Goal: Task Accomplishment & Management: Complete application form

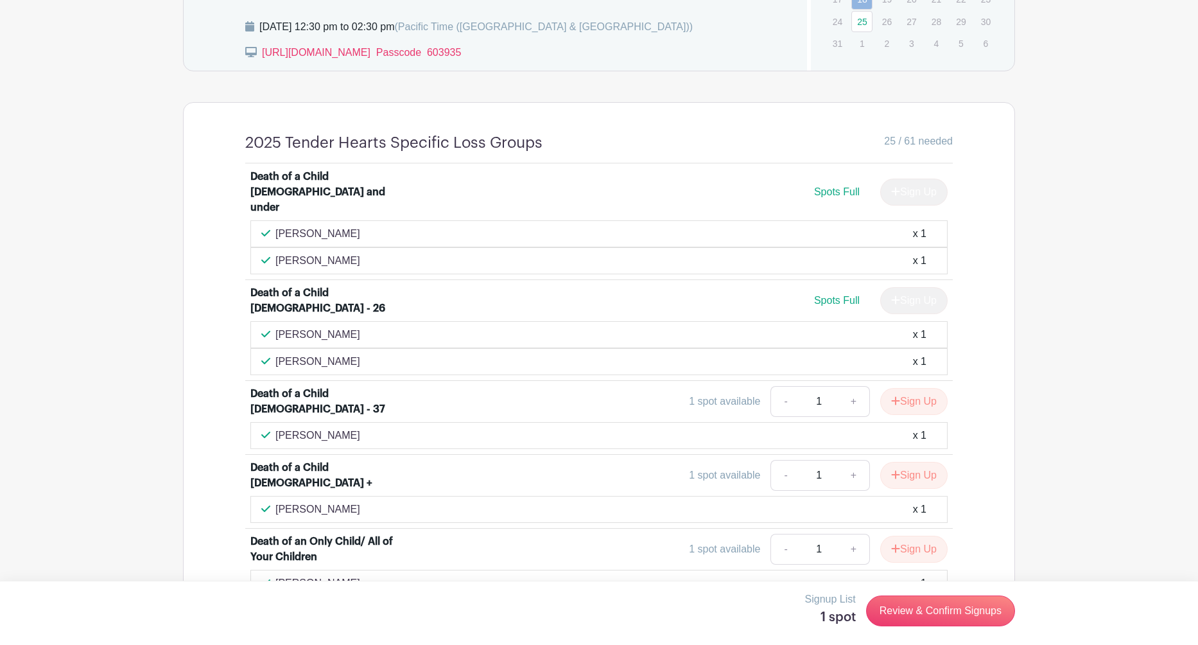
scroll to position [857, 0]
drag, startPoint x: 390, startPoint y: 185, endPoint x: 201, endPoint y: 186, distance: 188.8
copy div "Death of a Child [DEMOGRAPHIC_DATA] and under"
drag, startPoint x: 351, startPoint y: 281, endPoint x: 218, endPoint y: 275, distance: 133.1
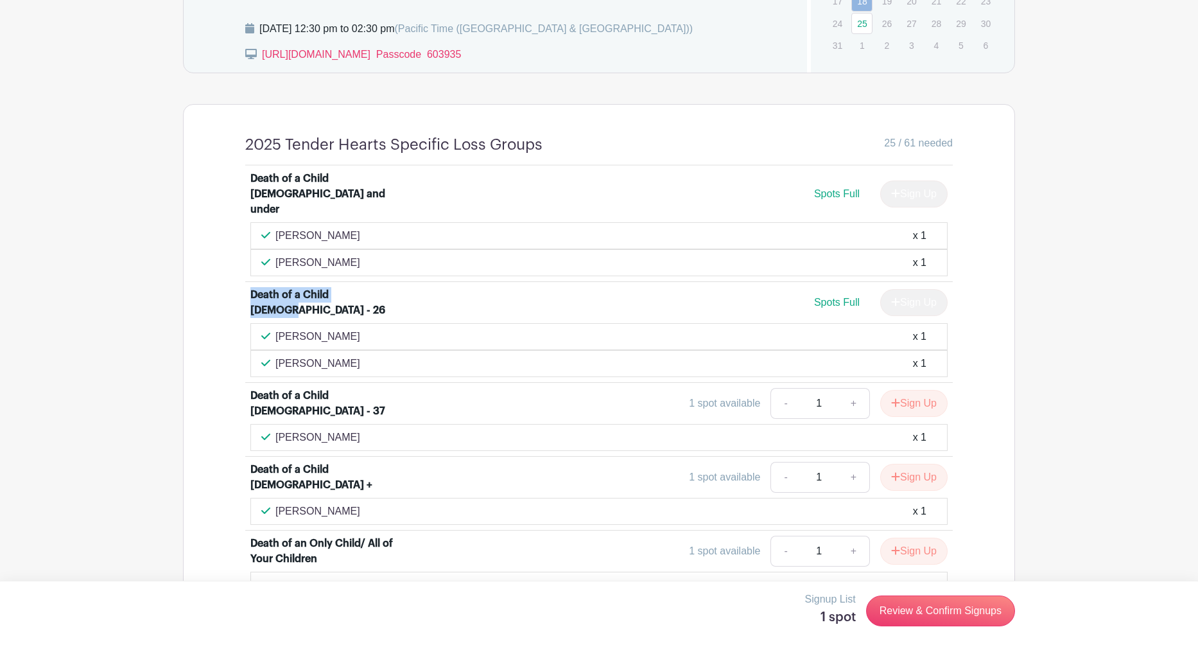
copy div "Death of a Child [DEMOGRAPHIC_DATA] - 26"
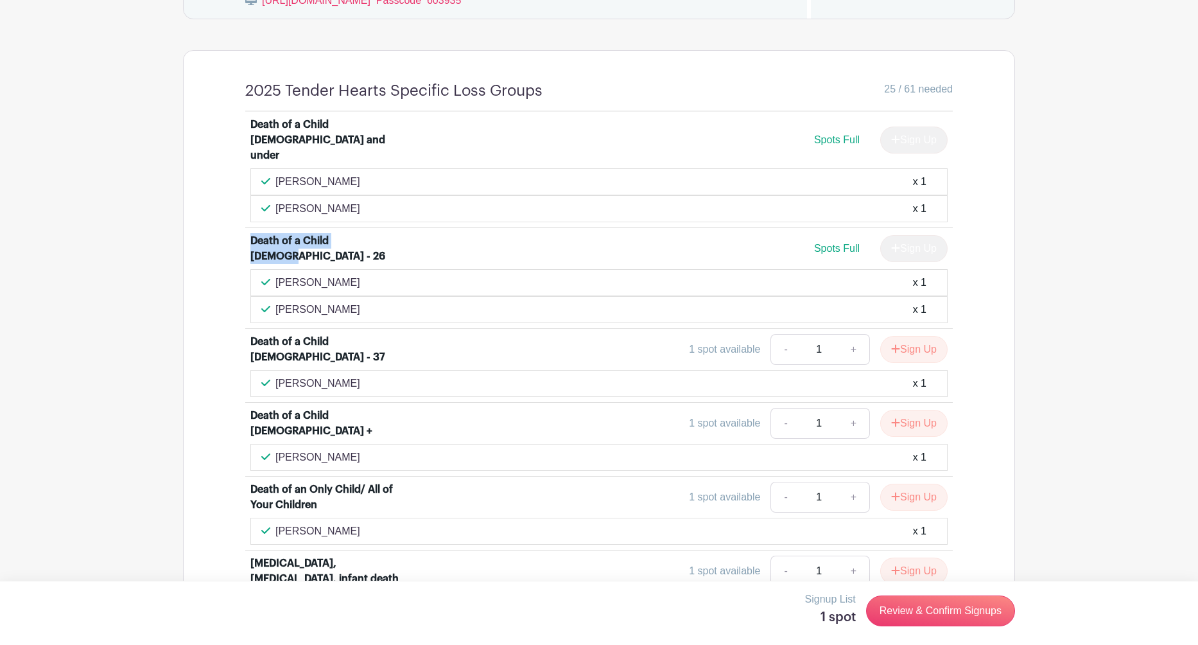
scroll to position [912, 0]
drag, startPoint x: 381, startPoint y: 324, endPoint x: 211, endPoint y: 328, distance: 169.6
copy div "Death of a Child [DEMOGRAPHIC_DATA] - 37"
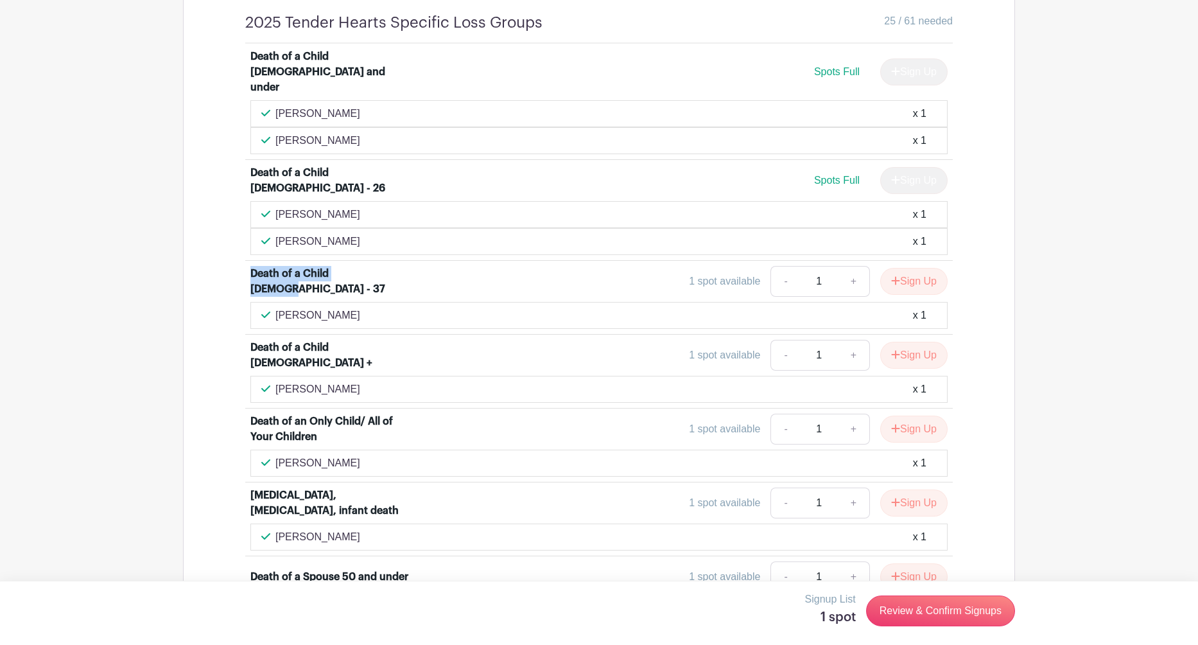
scroll to position [995, 0]
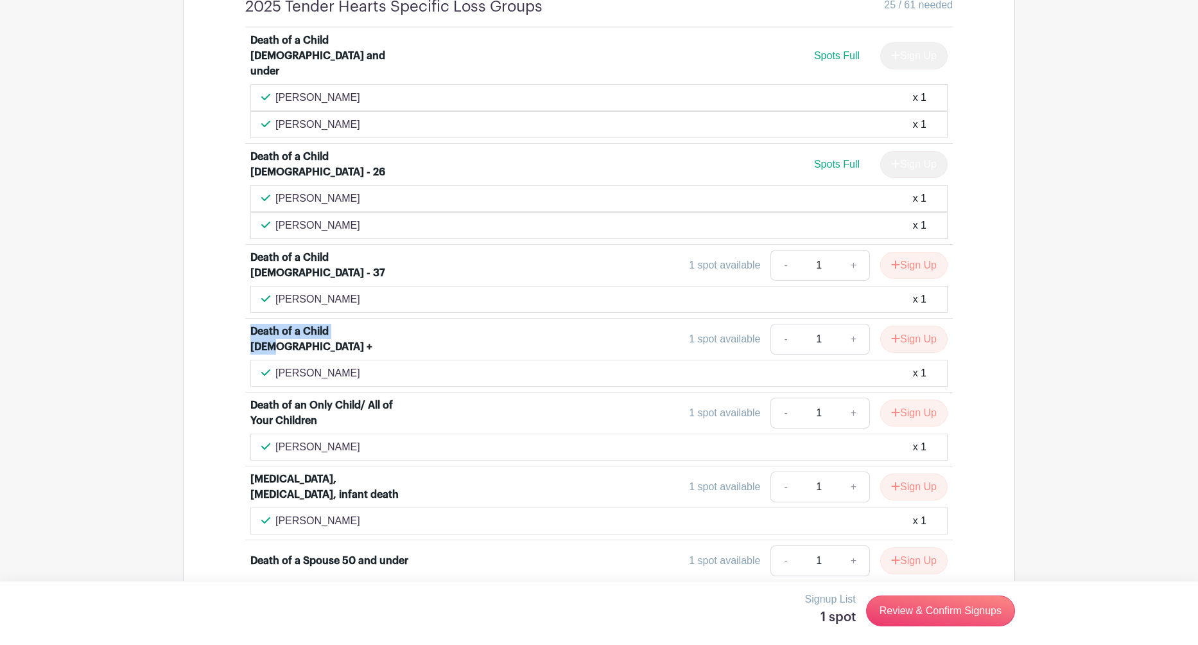
drag, startPoint x: 360, startPoint y: 319, endPoint x: 231, endPoint y: 324, distance: 128.5
copy div "Death of a Child [DEMOGRAPHIC_DATA] +"
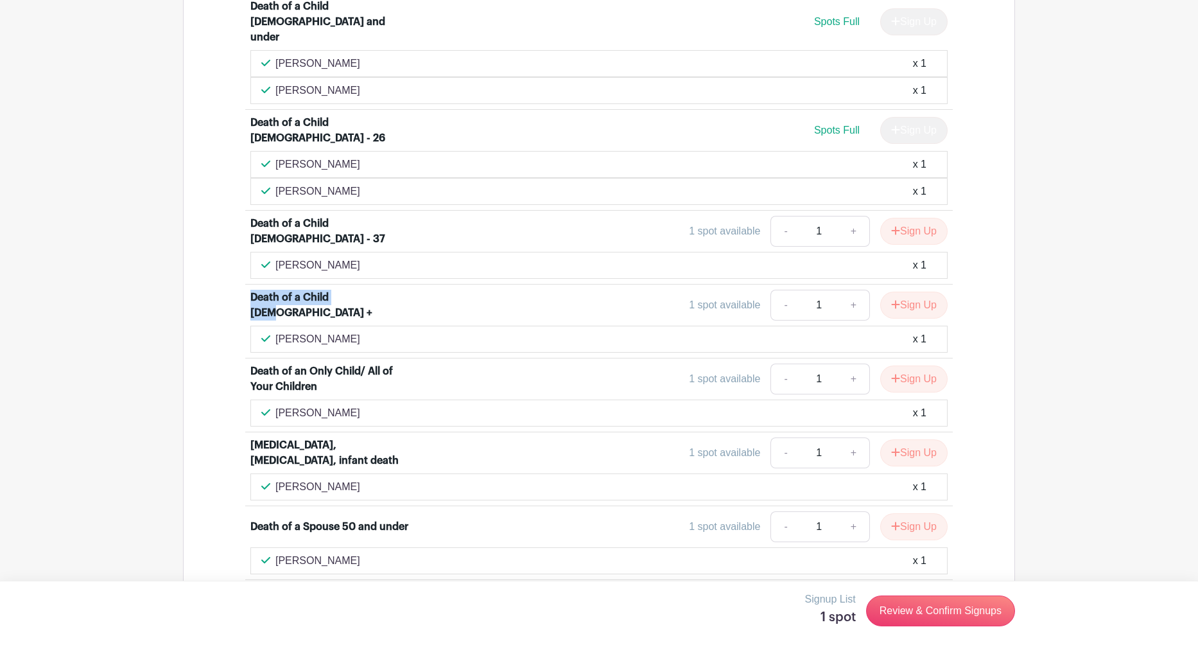
scroll to position [1033, 0]
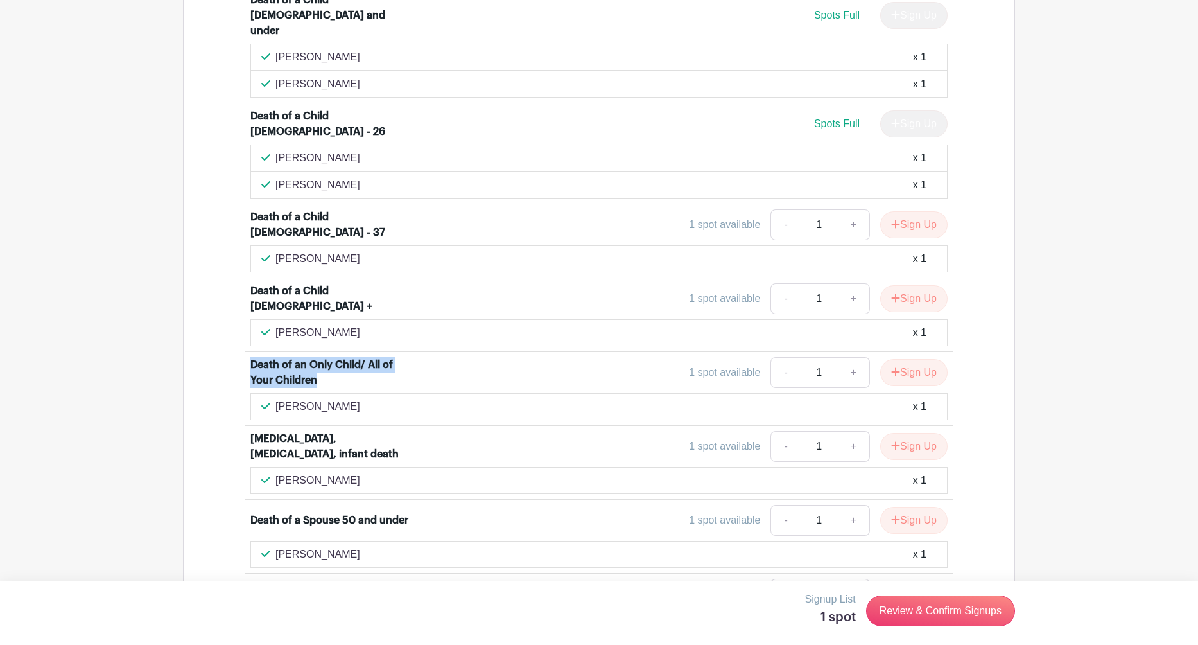
drag, startPoint x: 331, startPoint y: 360, endPoint x: 243, endPoint y: 349, distance: 89.4
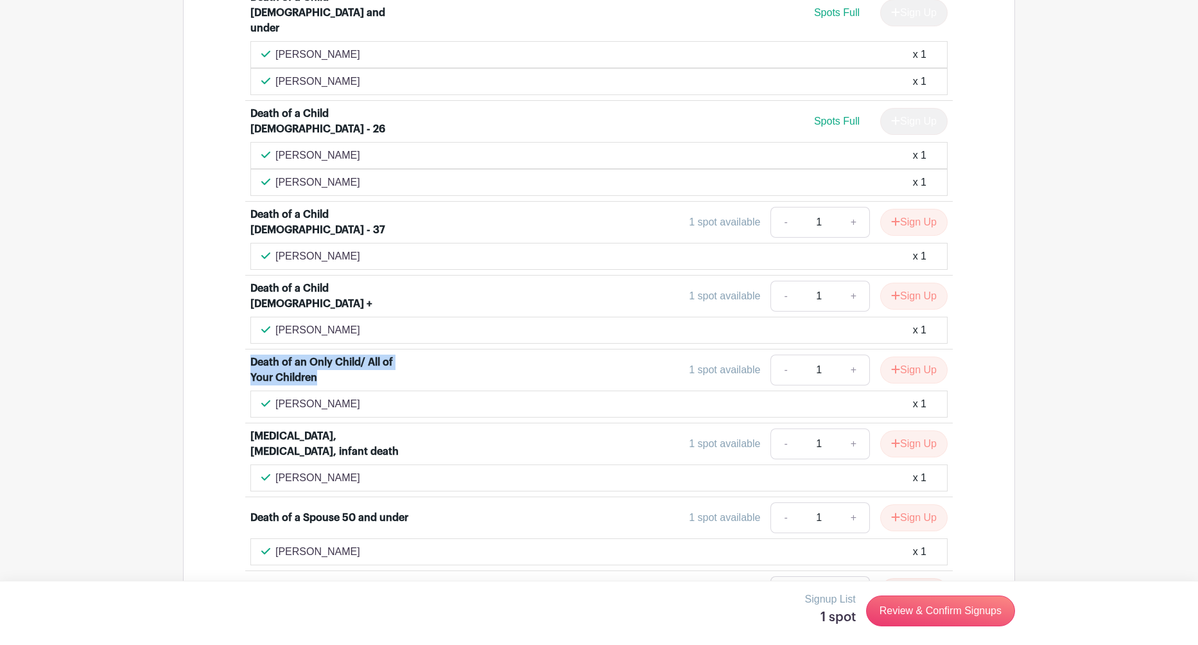
scroll to position [1040, 0]
copy div "Death of an Only Child/ All of Your Children"
click at [354, 426] on div "[MEDICAL_DATA], [MEDICAL_DATA], infant death" at bounding box center [329, 441] width 159 height 31
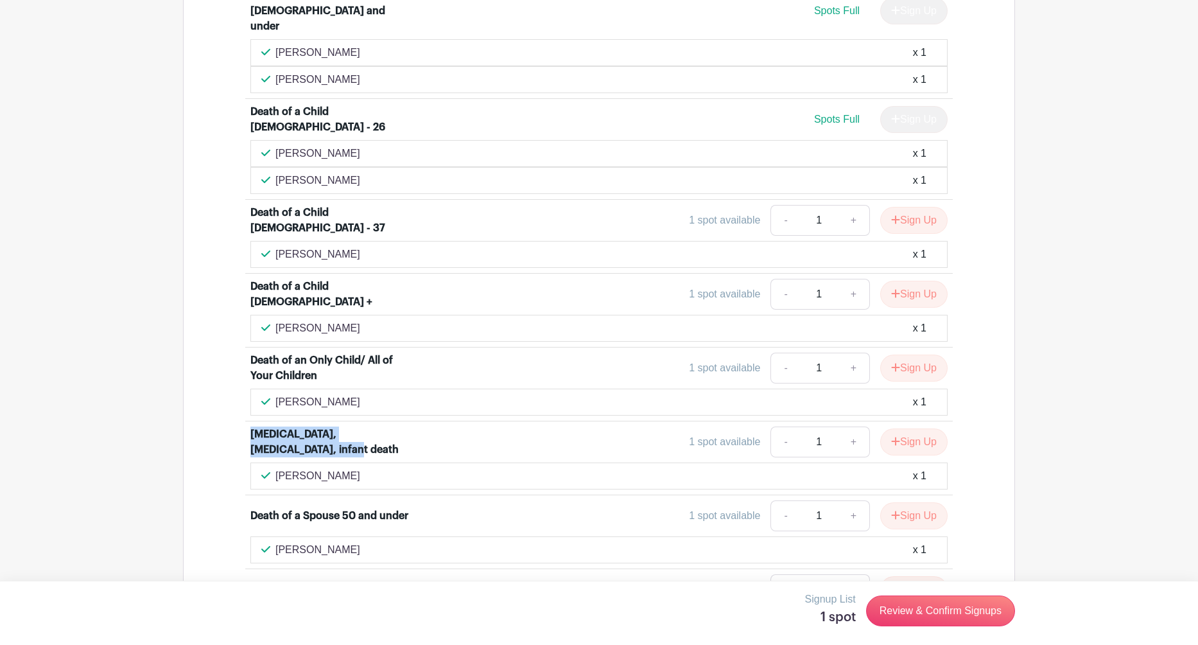
drag, startPoint x: 299, startPoint y: 426, endPoint x: 222, endPoint y: 412, distance: 78.2
copy div "[MEDICAL_DATA], [MEDICAL_DATA], infant death"
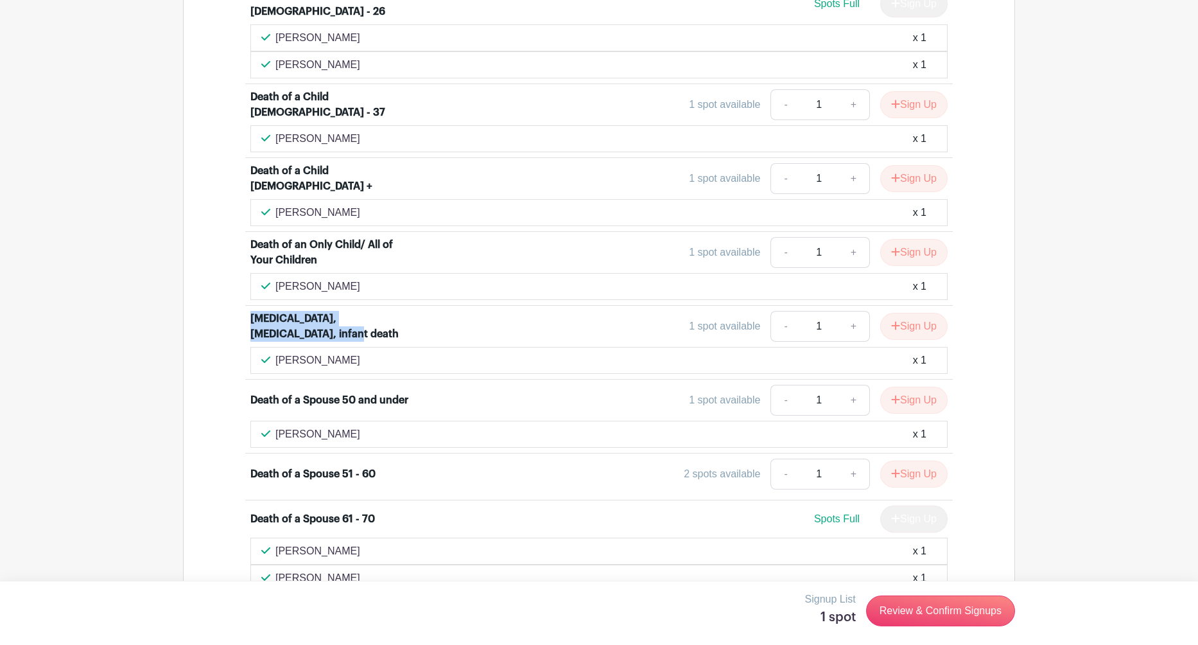
scroll to position [1195, 0]
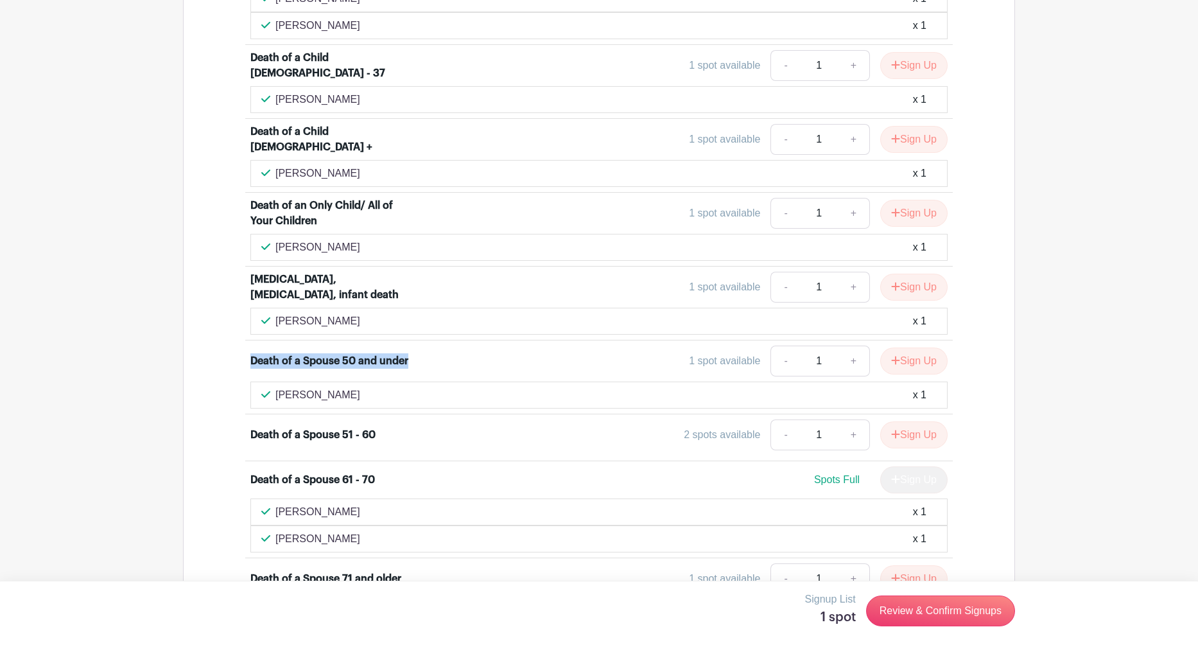
drag, startPoint x: 409, startPoint y: 338, endPoint x: 240, endPoint y: 345, distance: 169.1
copy div "Death of a Spouse 50 and under"
drag, startPoint x: 378, startPoint y: 454, endPoint x: 234, endPoint y: 452, distance: 143.9
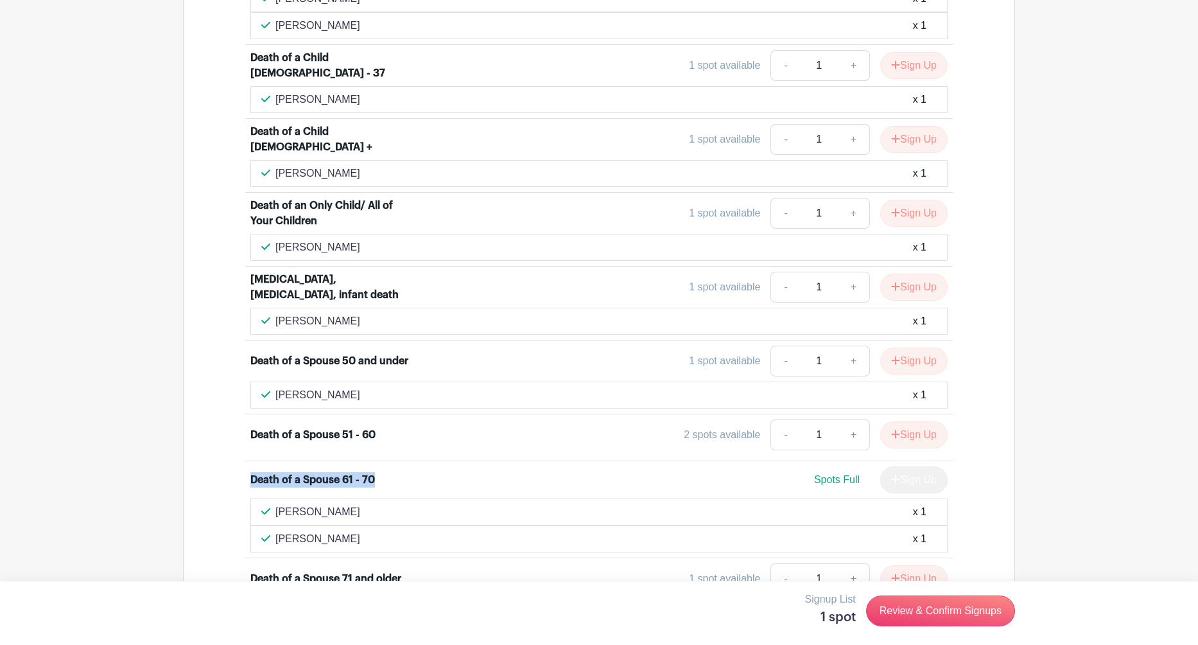
copy div "Death of a Spouse 61 - 70"
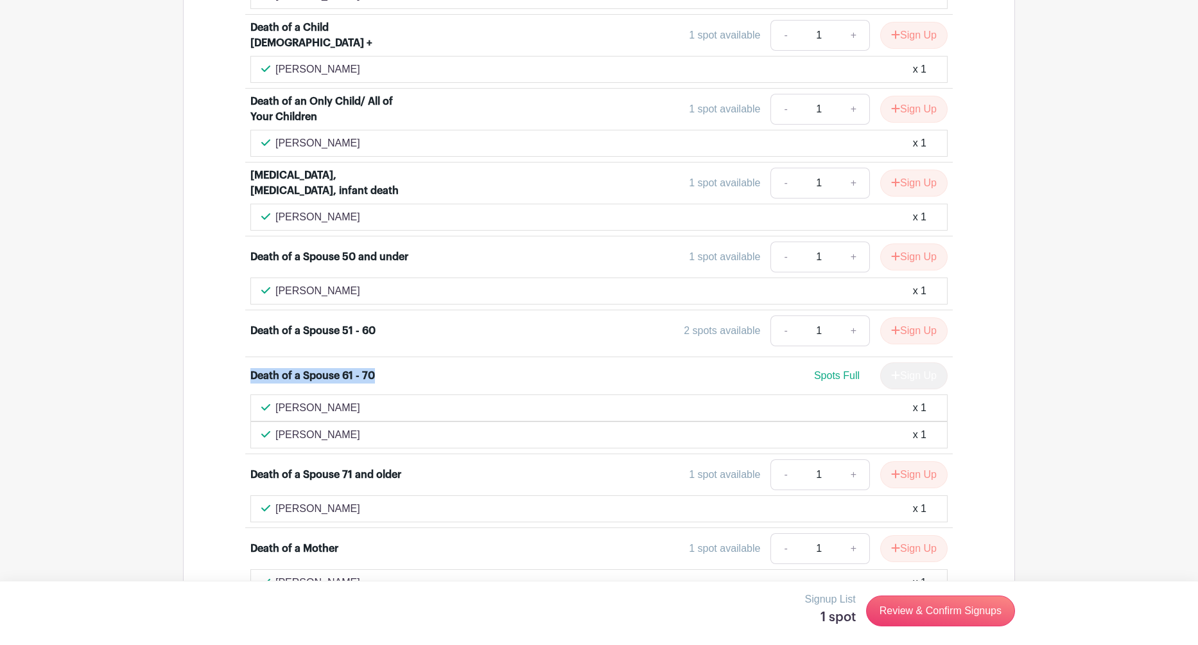
scroll to position [1301, 0]
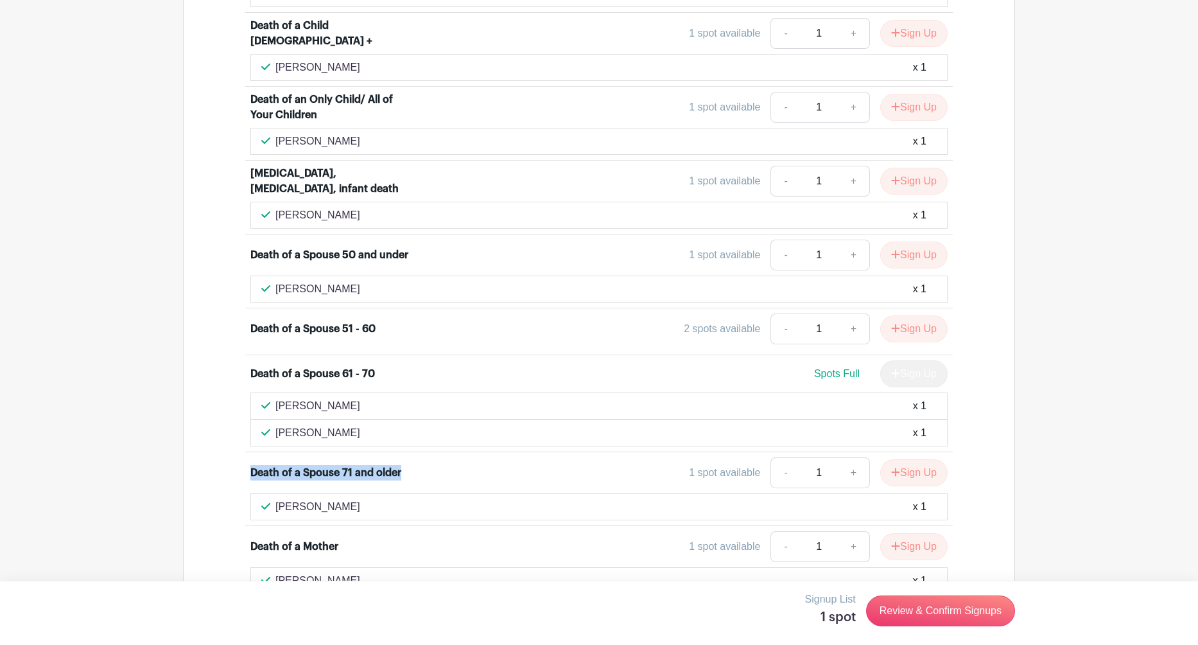
drag, startPoint x: 405, startPoint y: 452, endPoint x: 231, endPoint y: 450, distance: 173.4
copy div "Death of a Spouse 71 and older"
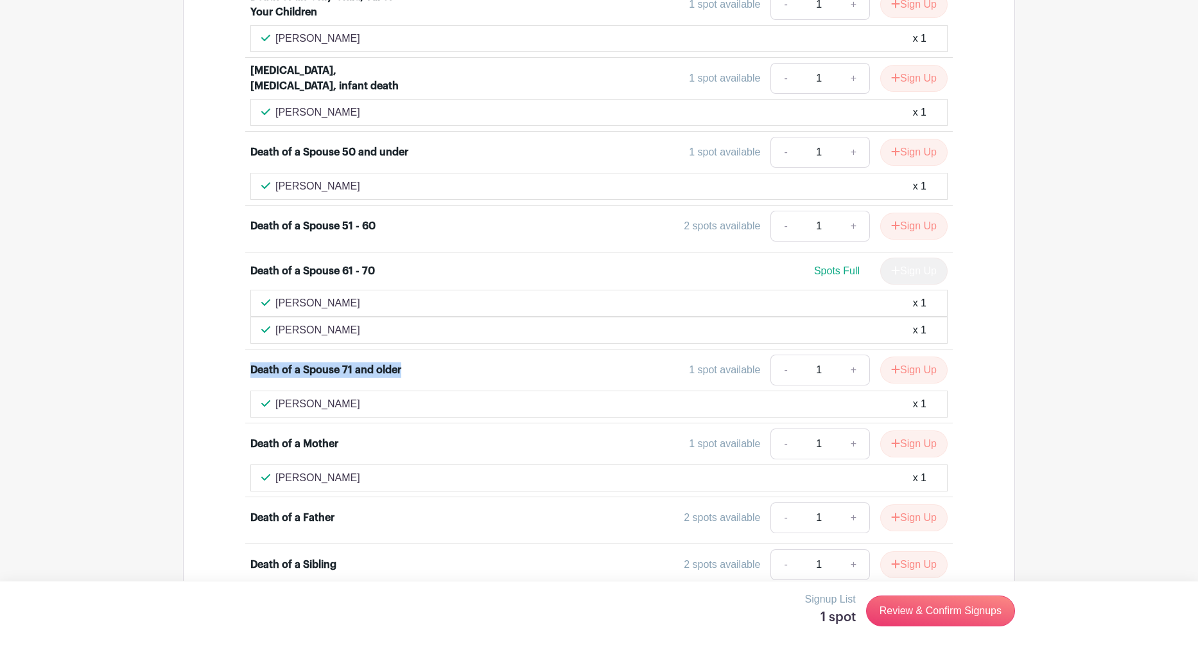
scroll to position [1417, 0]
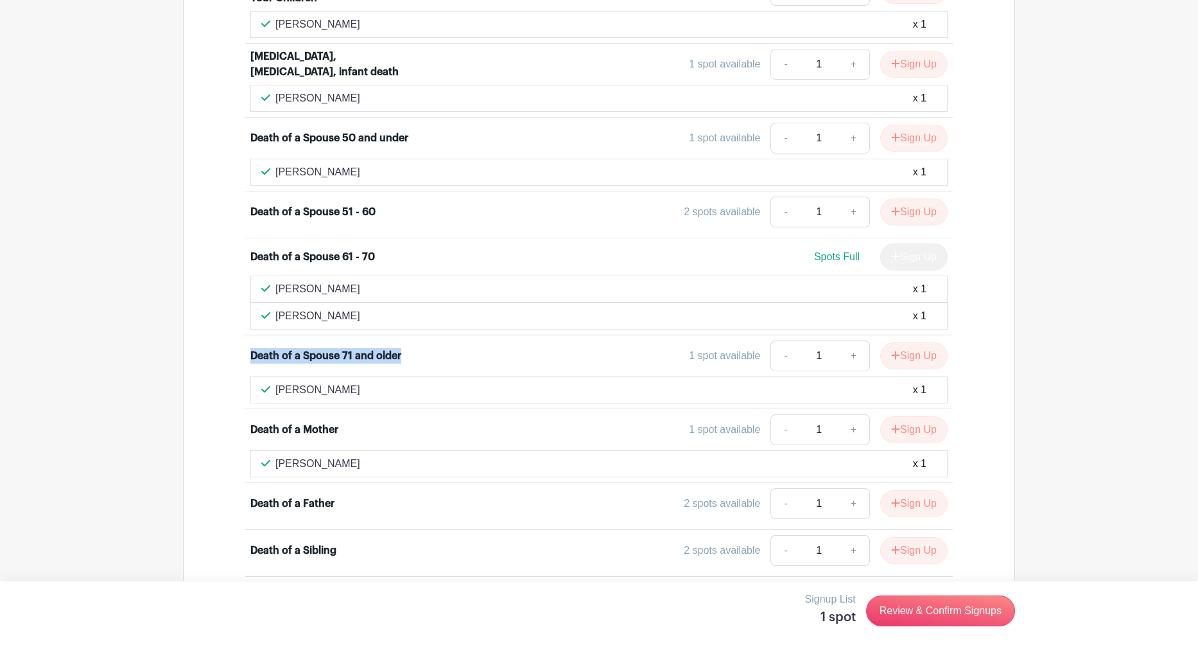
drag, startPoint x: 342, startPoint y: 408, endPoint x: 198, endPoint y: 406, distance: 144.5
copy div "Death of a Mother"
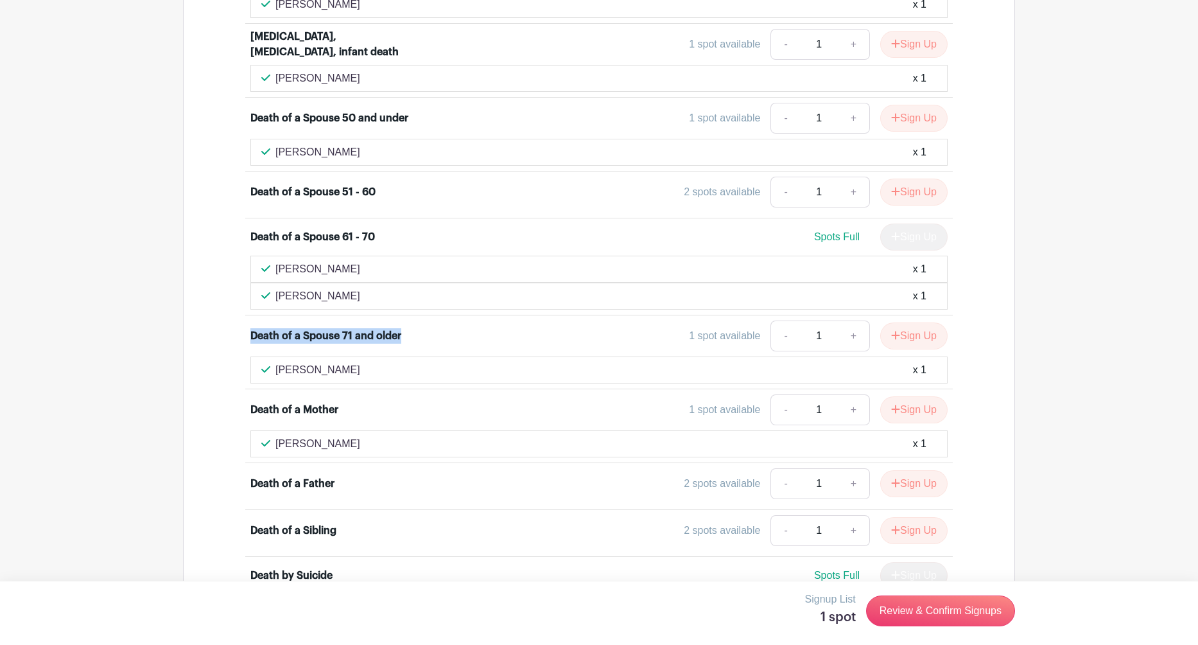
scroll to position [1441, 0]
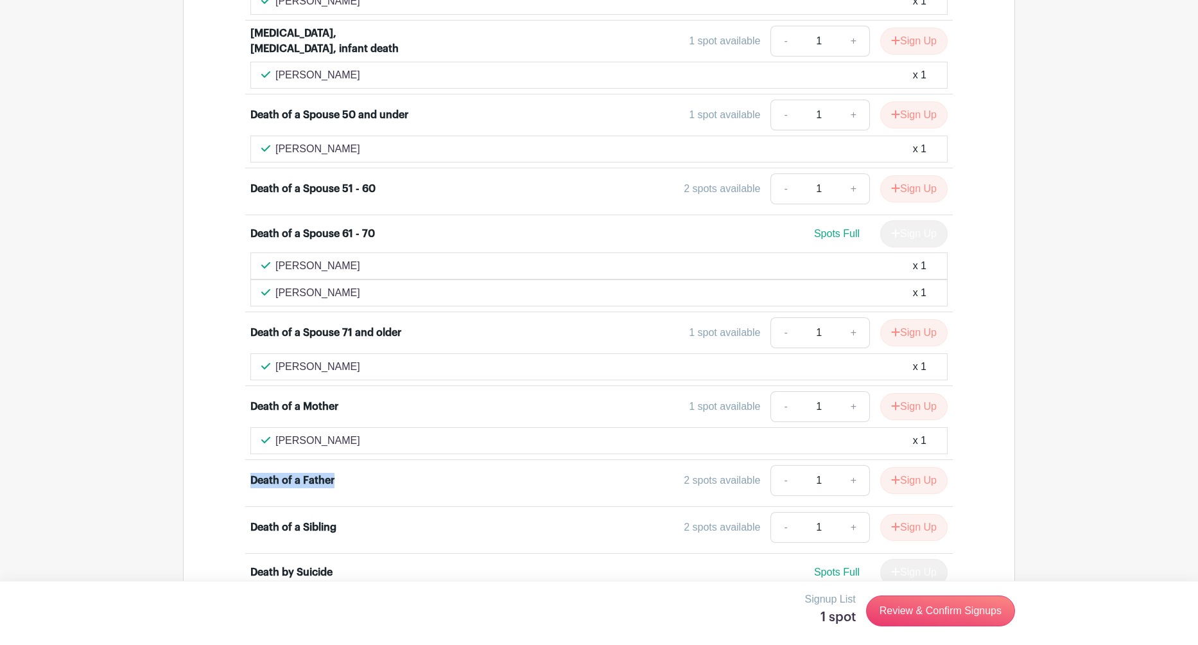
drag, startPoint x: 352, startPoint y: 457, endPoint x: 198, endPoint y: 454, distance: 154.2
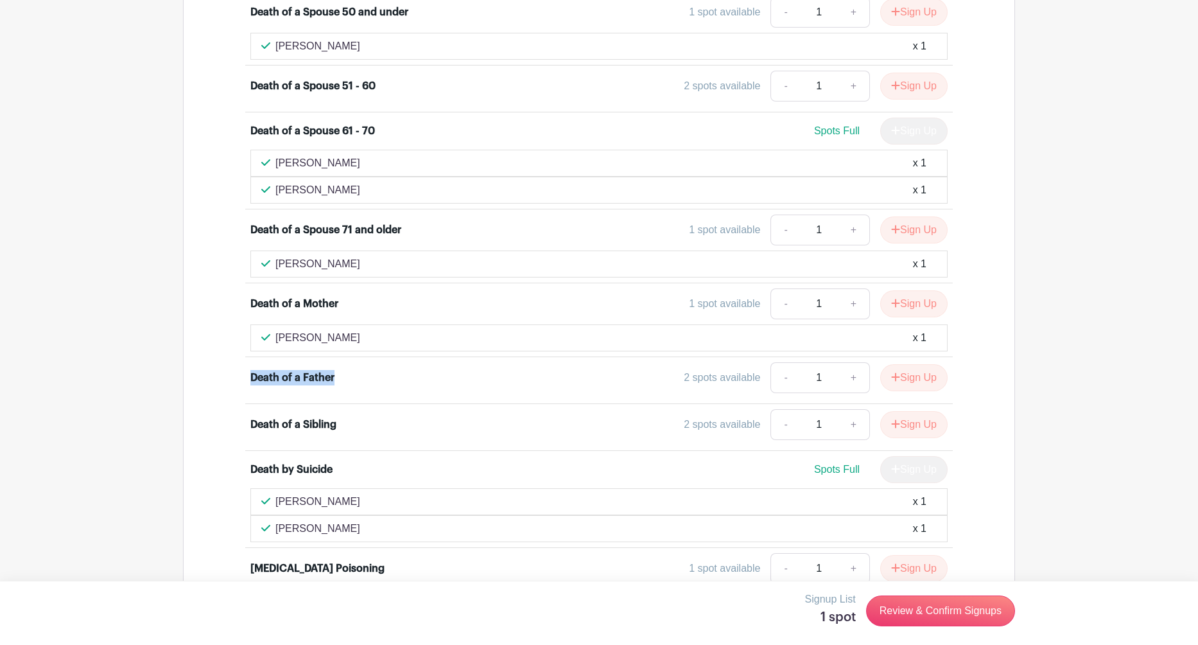
scroll to position [1573, 0]
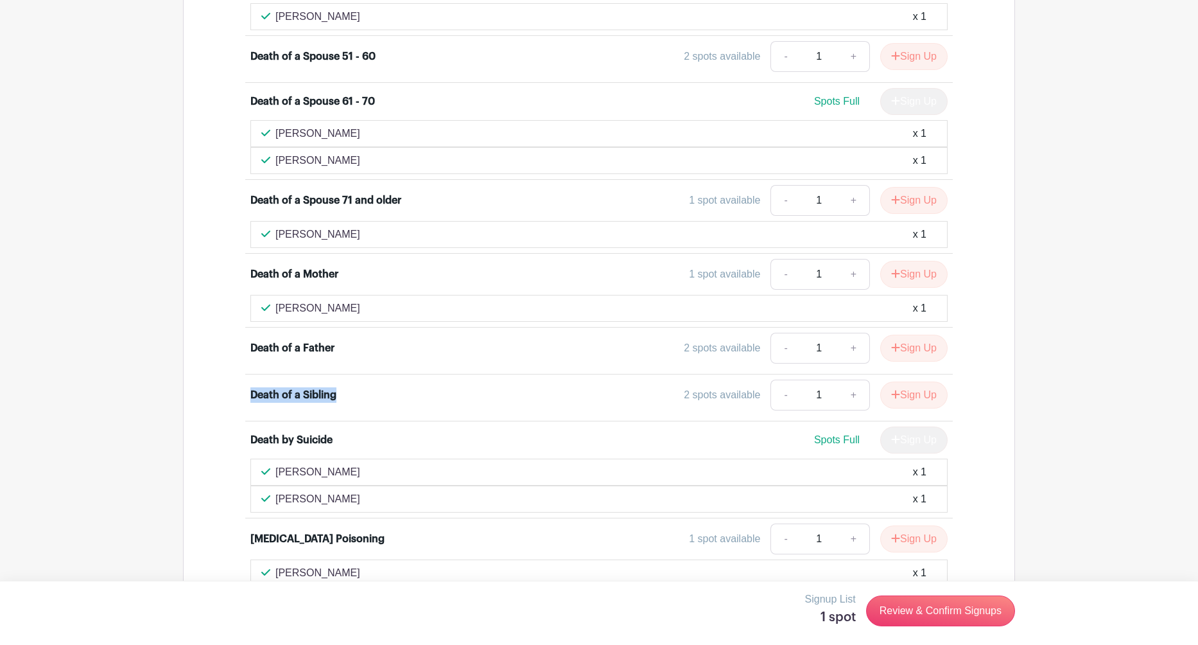
drag, startPoint x: 342, startPoint y: 373, endPoint x: 208, endPoint y: 376, distance: 134.3
click at [208, 376] on div "2025 Tender Hearts Specific Loss Groups 25 / 61 needed Death of a Child [DEMOGR…" at bounding box center [599, 566] width 832 height 2357
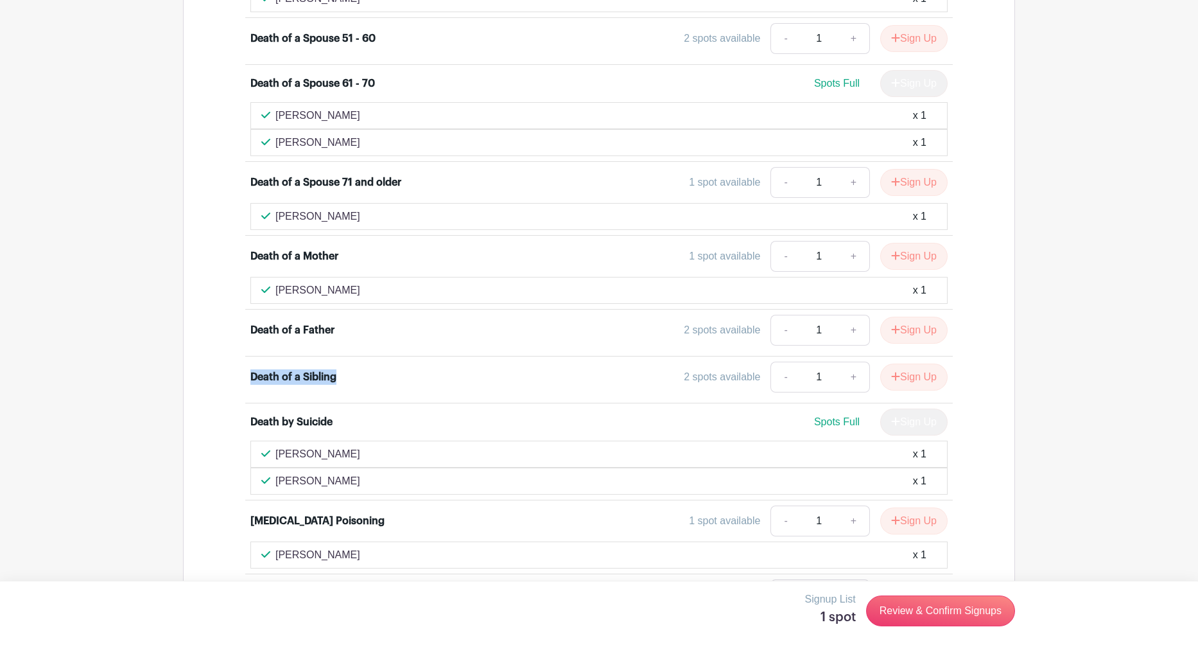
scroll to position [1598, 0]
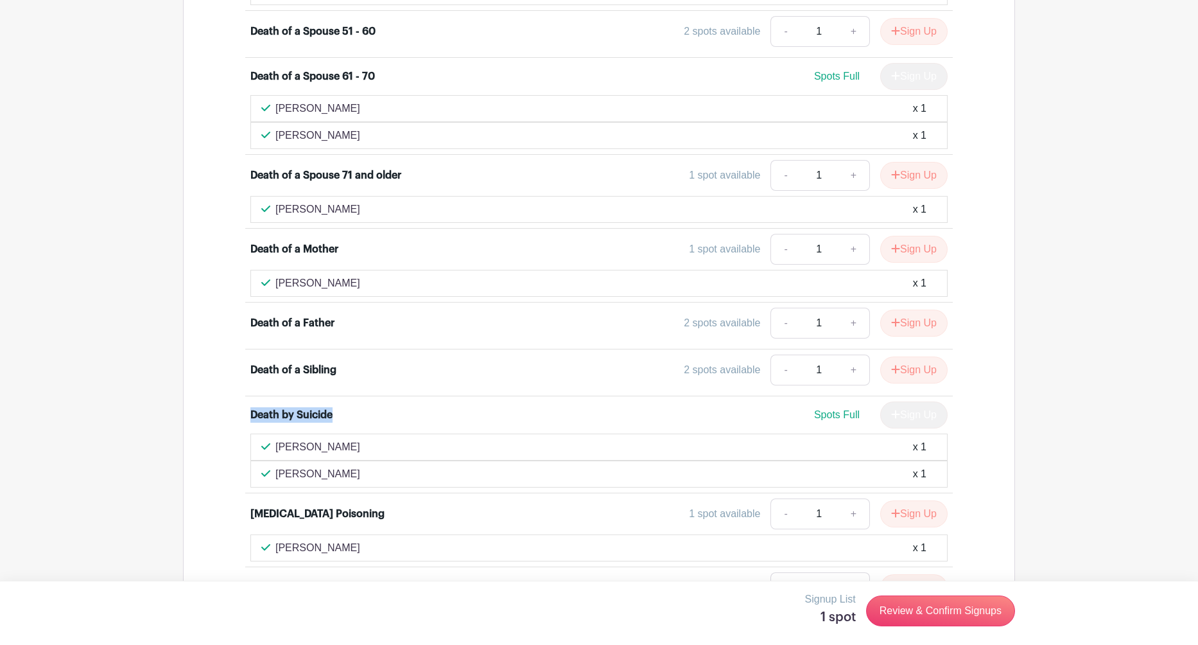
drag, startPoint x: 341, startPoint y: 394, endPoint x: 231, endPoint y: 396, distance: 109.8
click at [231, 396] on div "Death of a Child [DEMOGRAPHIC_DATA] and under Spots Full Sign Up [PERSON_NAME] …" at bounding box center [599, 557] width 769 height 2264
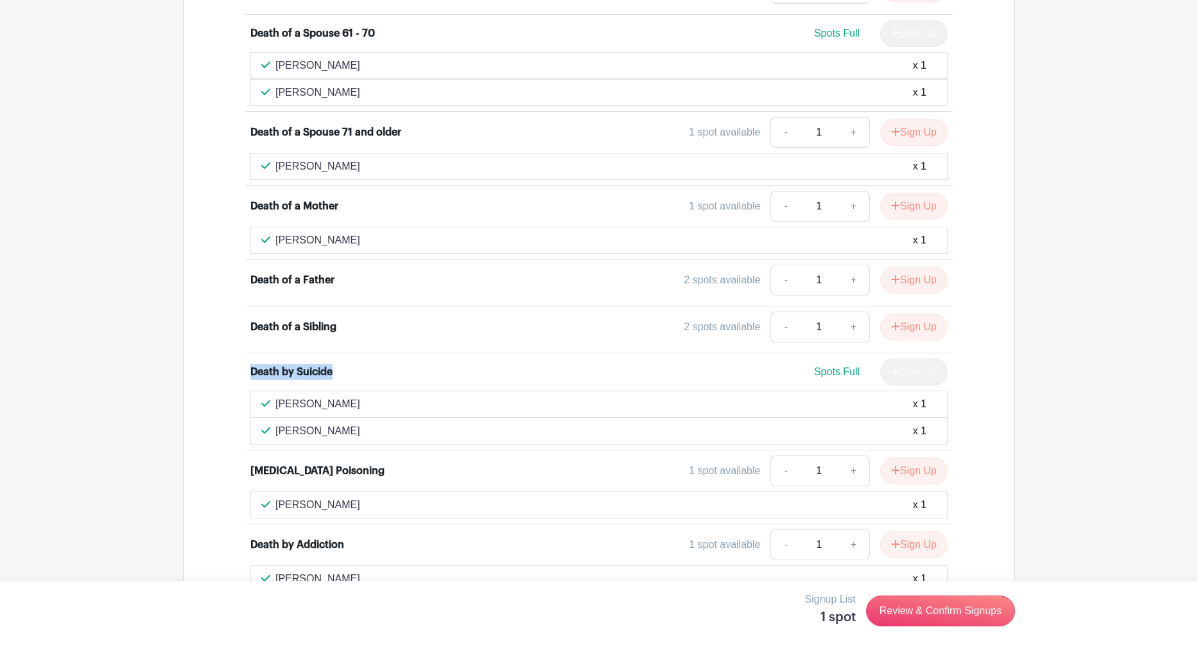
scroll to position [1642, 0]
drag, startPoint x: 356, startPoint y: 447, endPoint x: 199, endPoint y: 443, distance: 157.4
click at [199, 443] on div "2025 Tender Hearts Specific Loss Groups 25 / 61 needed Death of a Child [DEMOGR…" at bounding box center [599, 497] width 832 height 2357
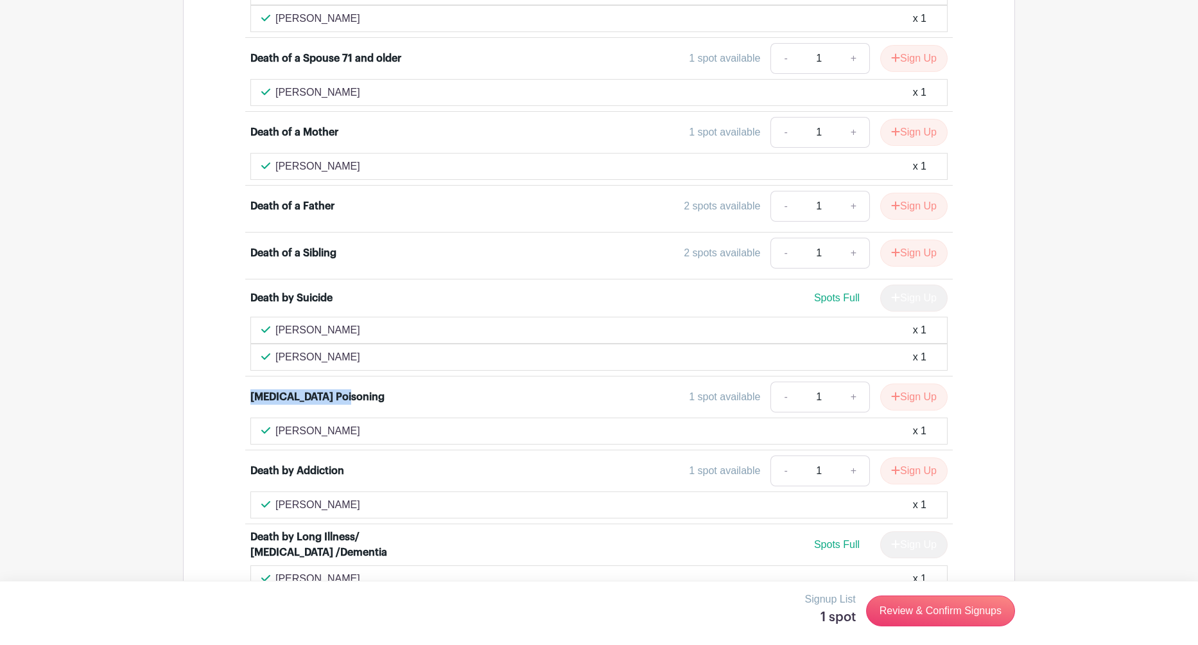
scroll to position [1741, 0]
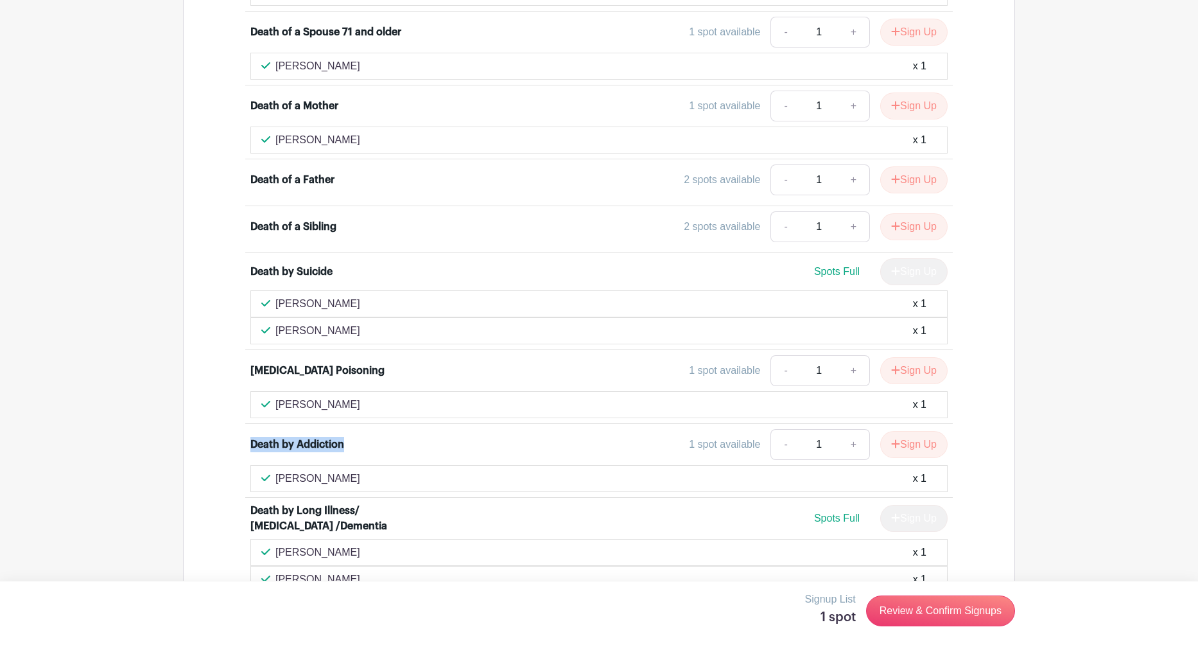
drag, startPoint x: 358, startPoint y: 426, endPoint x: 225, endPoint y: 426, distance: 132.3
click at [225, 426] on div "Death of a Child [DEMOGRAPHIC_DATA] and under Spots Full Sign Up [PERSON_NAME] …" at bounding box center [599, 413] width 769 height 2264
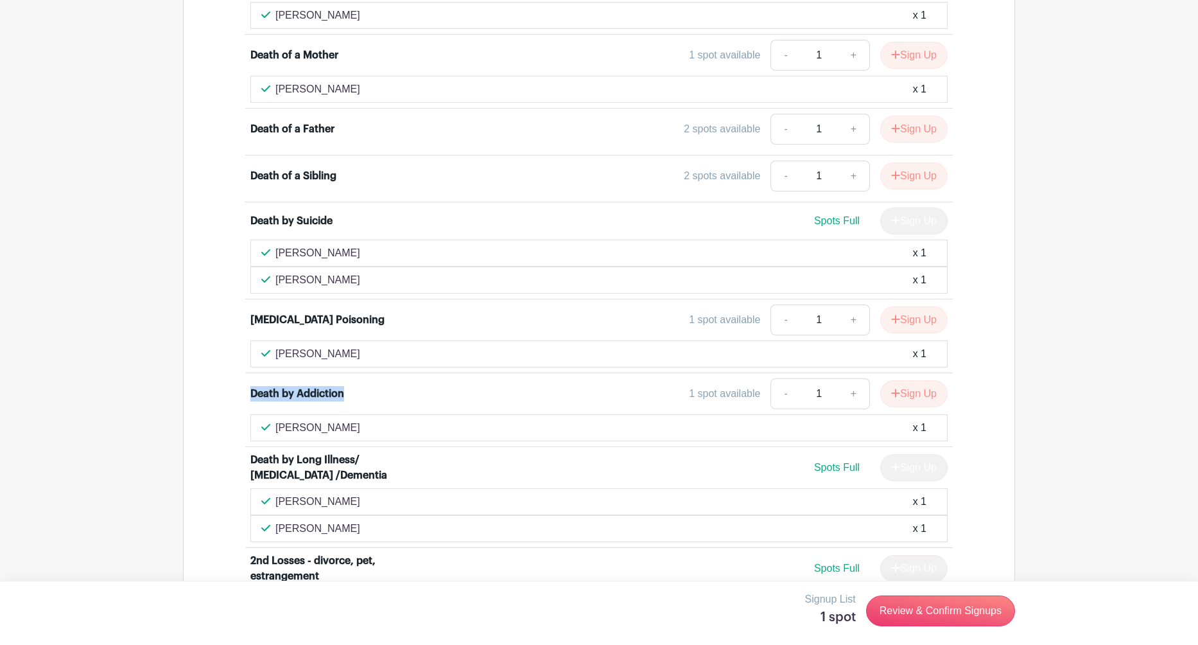
scroll to position [1793, 0]
drag, startPoint x: 306, startPoint y: 449, endPoint x: 242, endPoint y: 434, distance: 65.4
click at [242, 434] on div "Death of a Child [DEMOGRAPHIC_DATA] and under Spots Full Sign Up [PERSON_NAME] …" at bounding box center [599, 361] width 769 height 2264
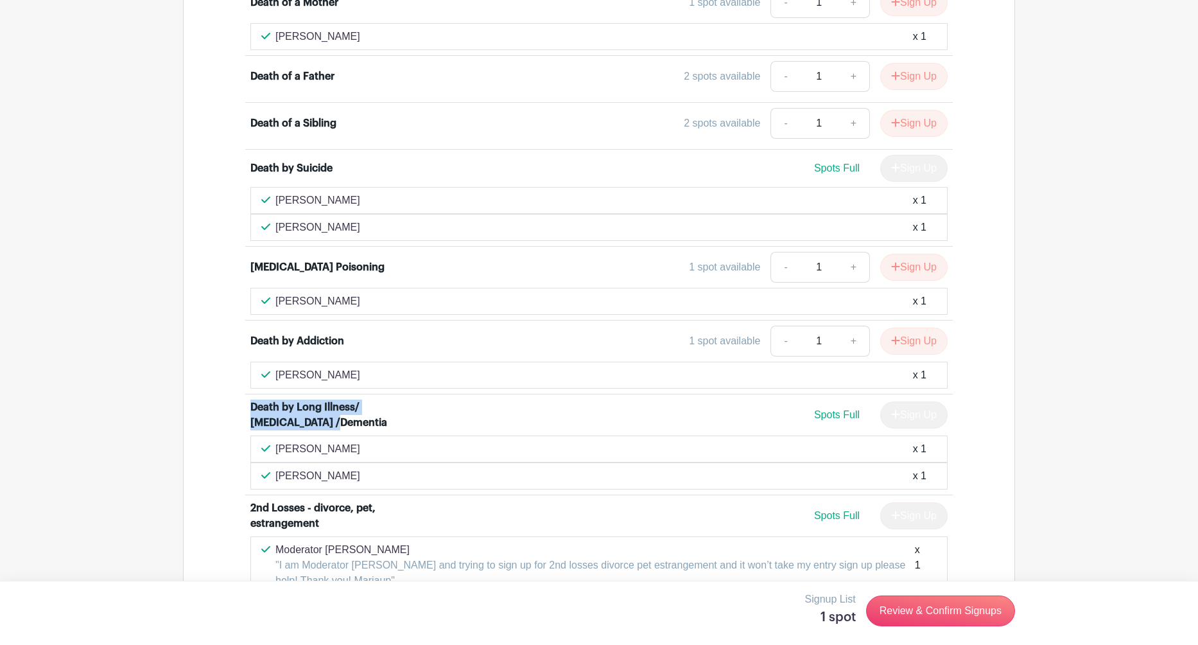
scroll to position [1853, 0]
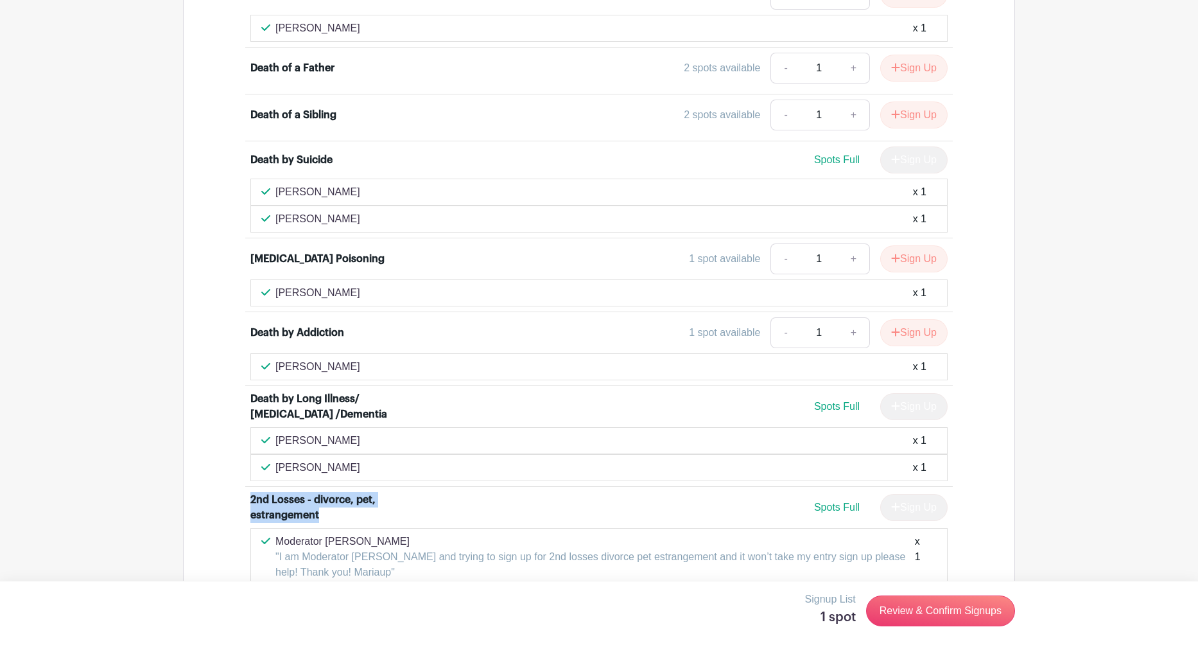
drag, startPoint x: 335, startPoint y: 487, endPoint x: 211, endPoint y: 476, distance: 123.9
click at [211, 476] on div "2025 Tender Hearts Specific Loss Groups 25 / 61 needed Death of a Child [DEMOGR…" at bounding box center [599, 286] width 832 height 2357
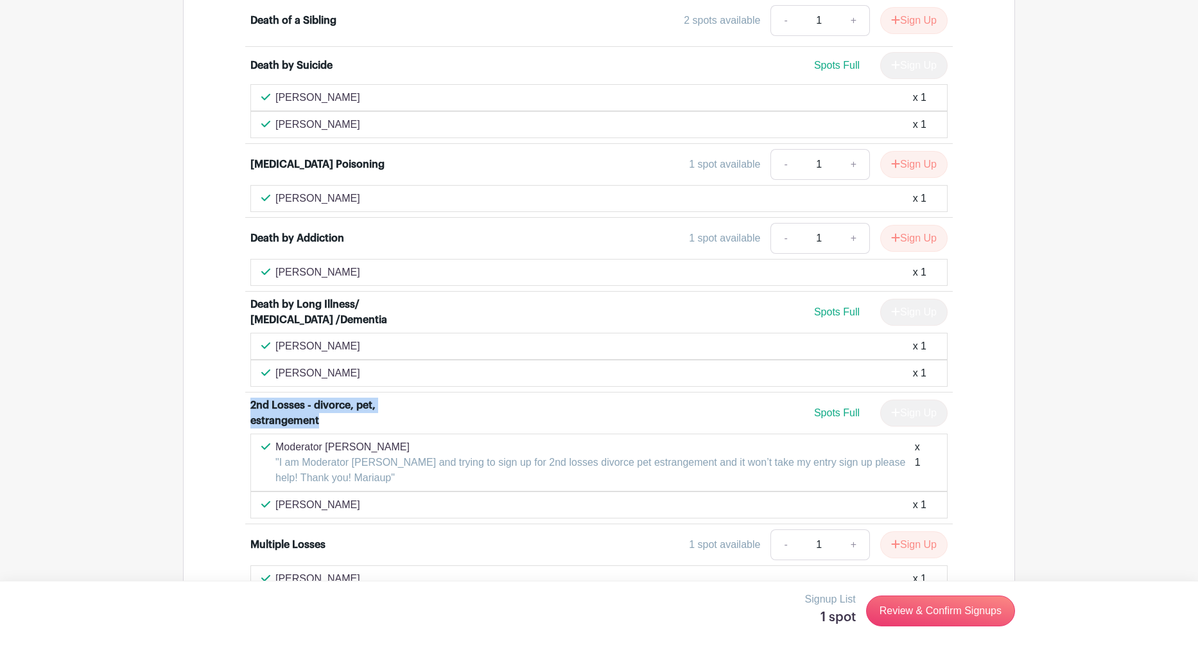
scroll to position [1989, 0]
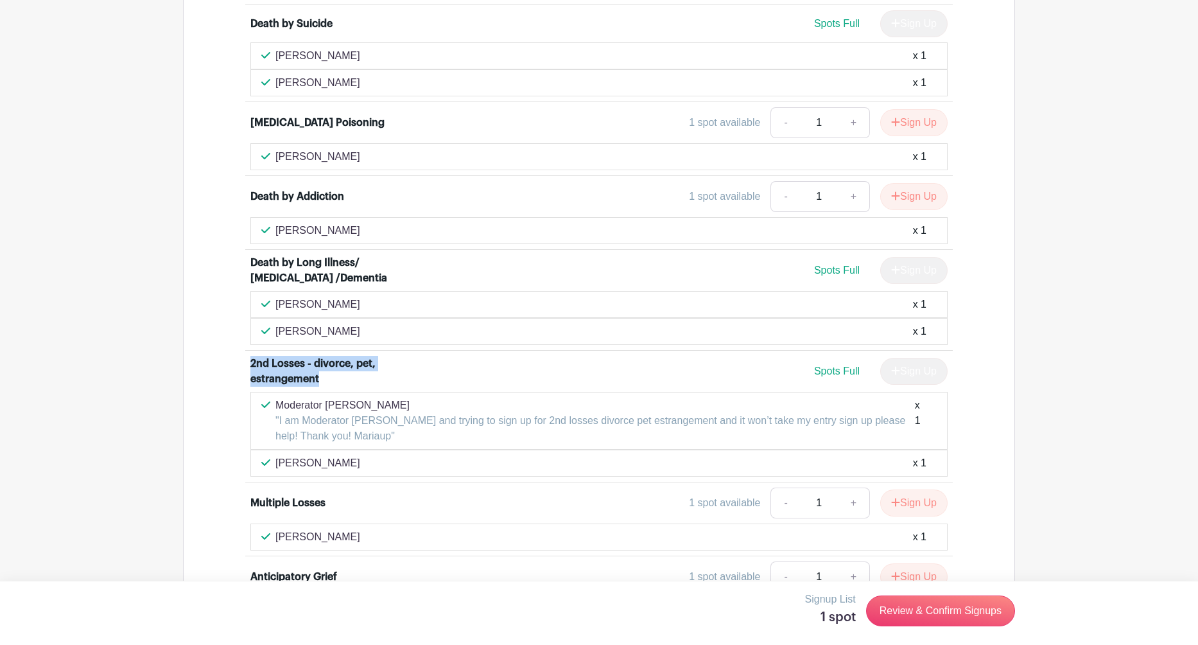
drag, startPoint x: 353, startPoint y: 442, endPoint x: 259, endPoint y: 441, distance: 93.8
click at [259, 450] on div "[PERSON_NAME] x 1" at bounding box center [598, 463] width 697 height 27
drag, startPoint x: 351, startPoint y: 480, endPoint x: 219, endPoint y: 477, distance: 132.3
click at [219, 477] on div "Death of a Child [DEMOGRAPHIC_DATA] and under Spots Full Sign Up [PERSON_NAME] …" at bounding box center [599, 165] width 769 height 2264
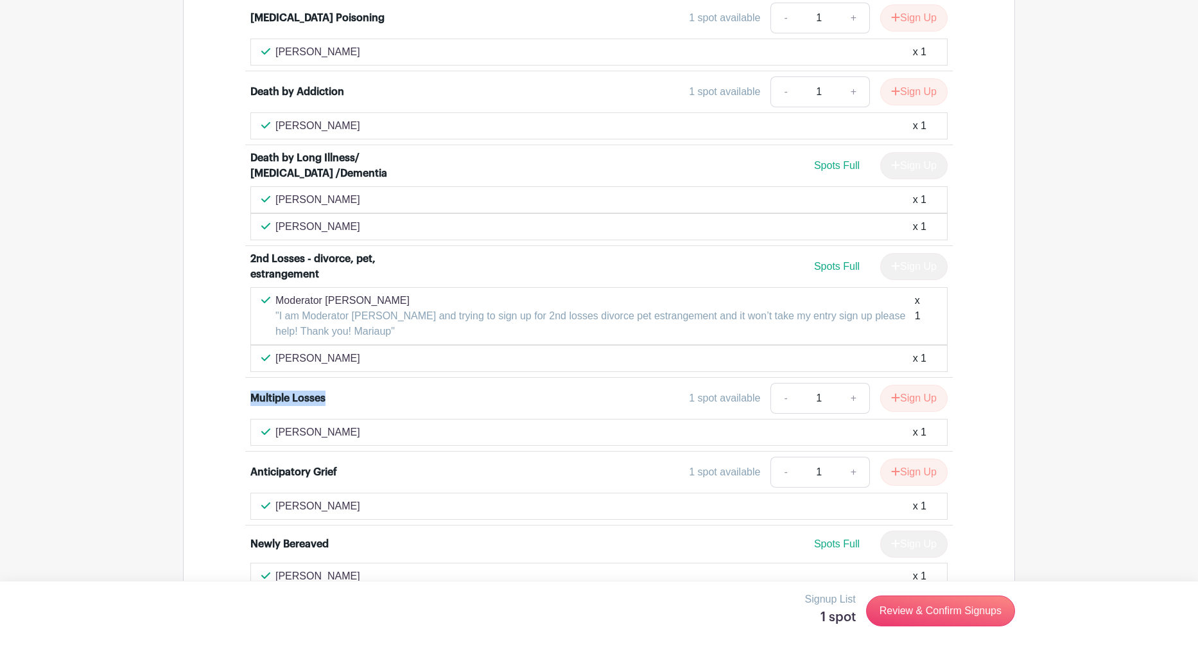
scroll to position [2099, 0]
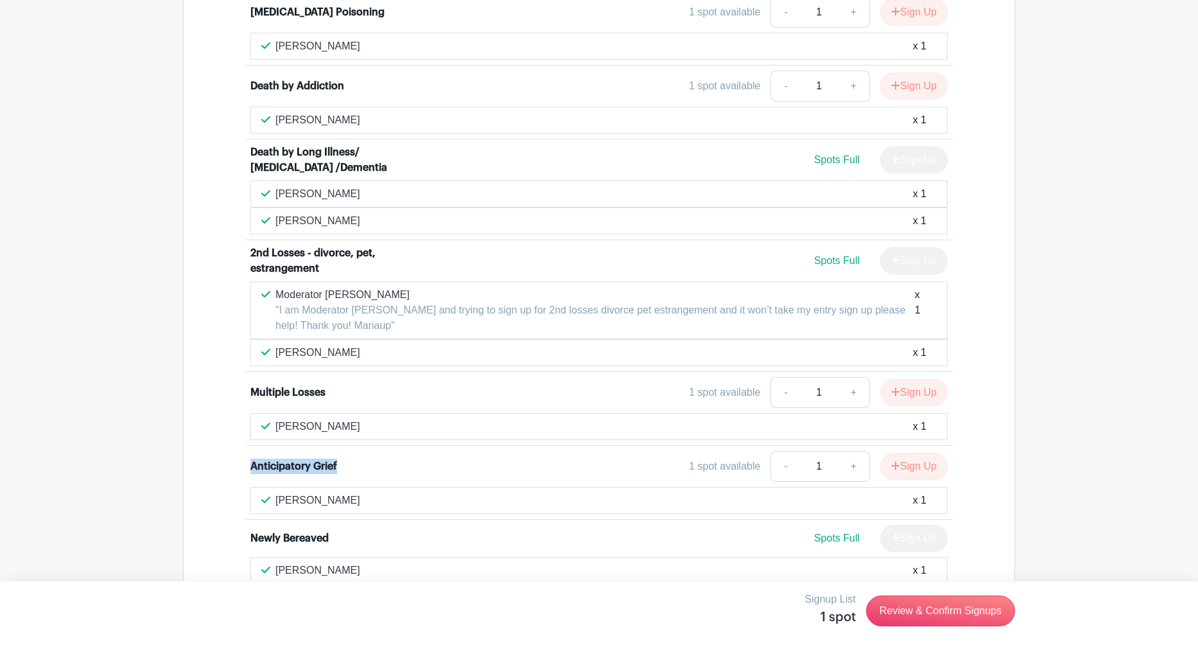
drag, startPoint x: 232, startPoint y: 440, endPoint x: 207, endPoint y: 439, distance: 25.1
click at [207, 439] on div "2025 Tender Hearts Specific Loss Groups 25 / 61 needed Death of a Child [DEMOGR…" at bounding box center [599, 39] width 832 height 2357
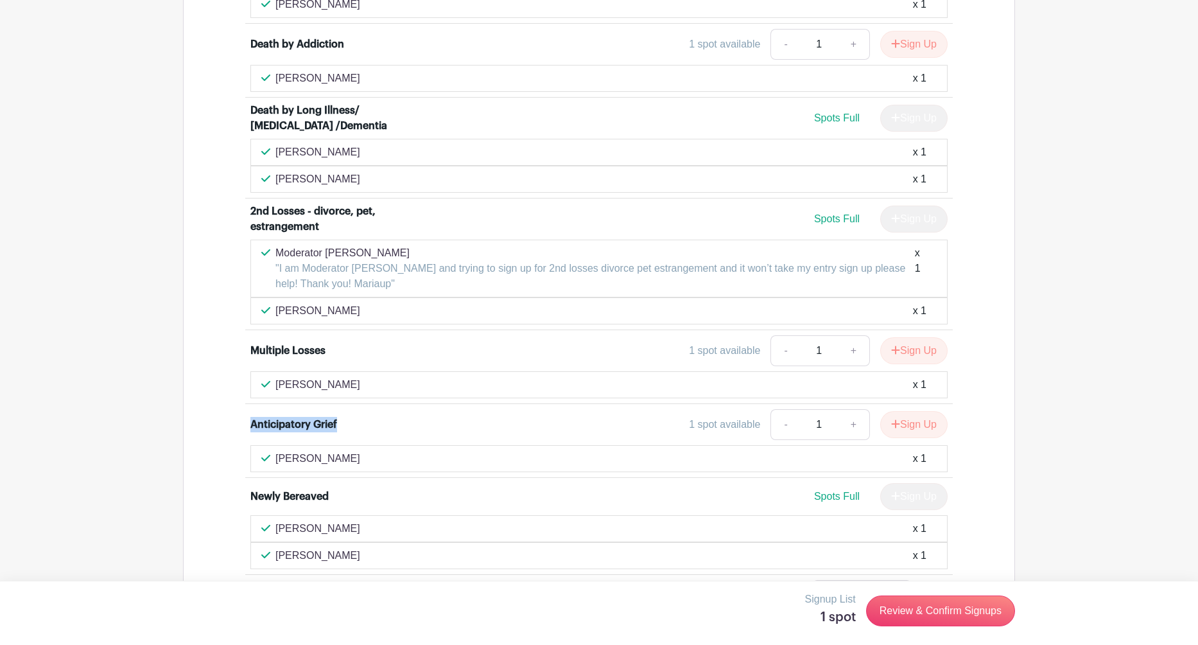
scroll to position [2150, 0]
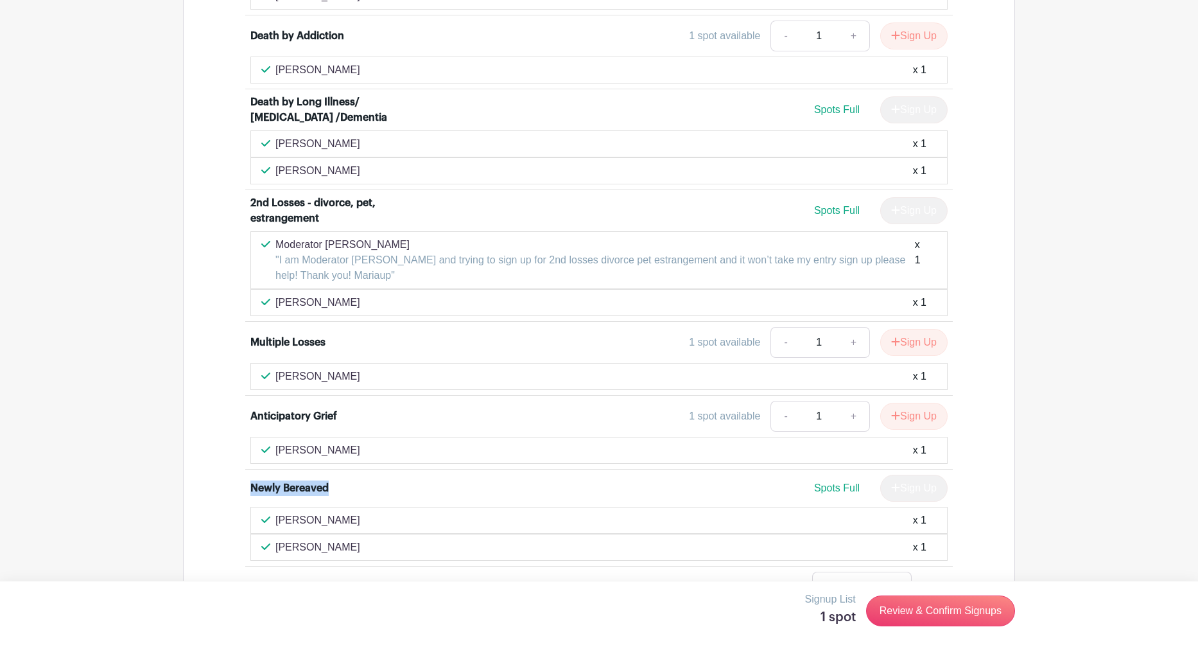
drag, startPoint x: 344, startPoint y: 462, endPoint x: 232, endPoint y: 467, distance: 112.5
click at [232, 467] on div "Death of a Child [DEMOGRAPHIC_DATA] and under Spots Full Sign Up [PERSON_NAME] …" at bounding box center [599, 5] width 769 height 2264
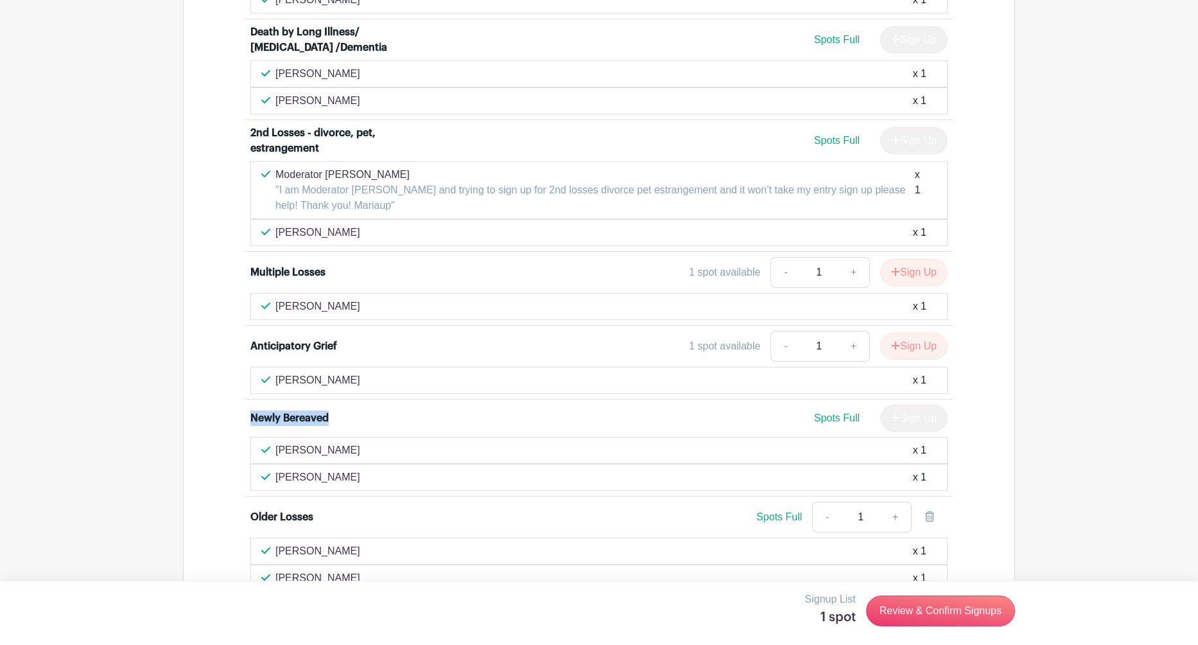
scroll to position [2223, 0]
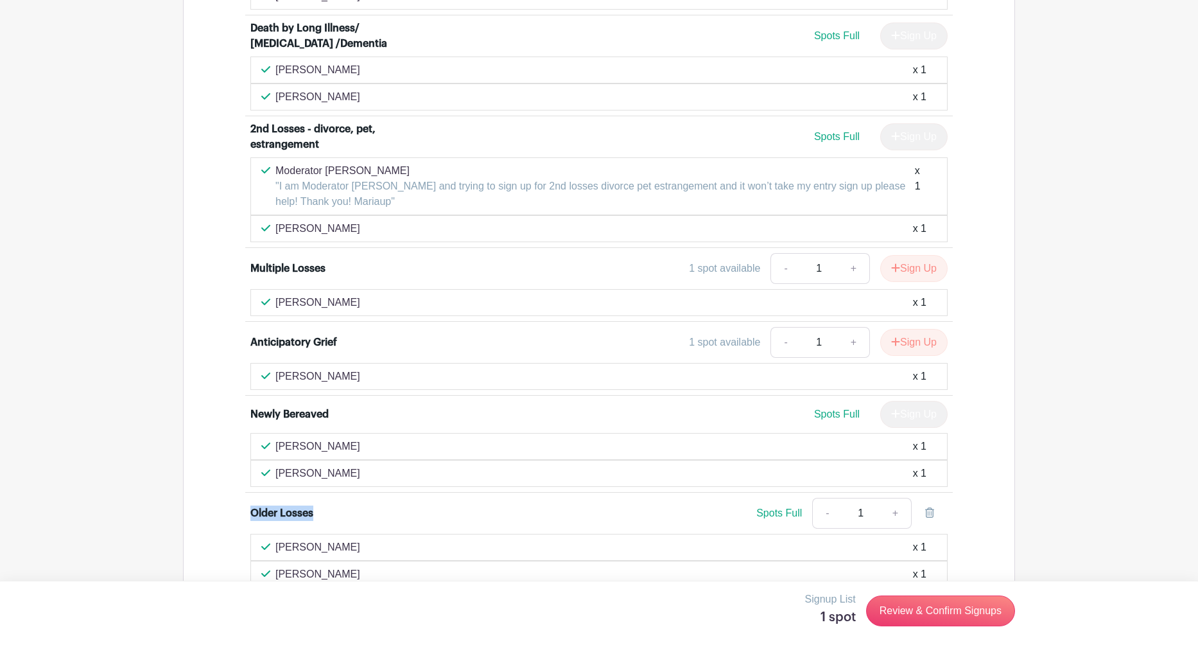
drag, startPoint x: 325, startPoint y: 492, endPoint x: 214, endPoint y: 490, distance: 111.1
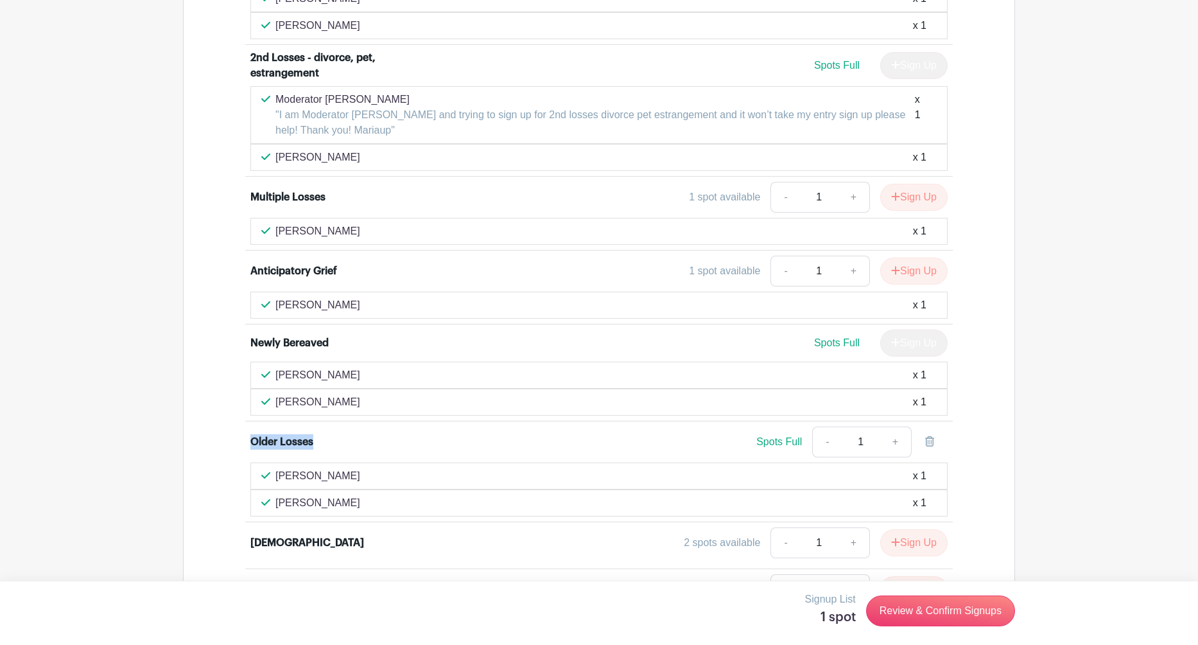
scroll to position [2302, 0]
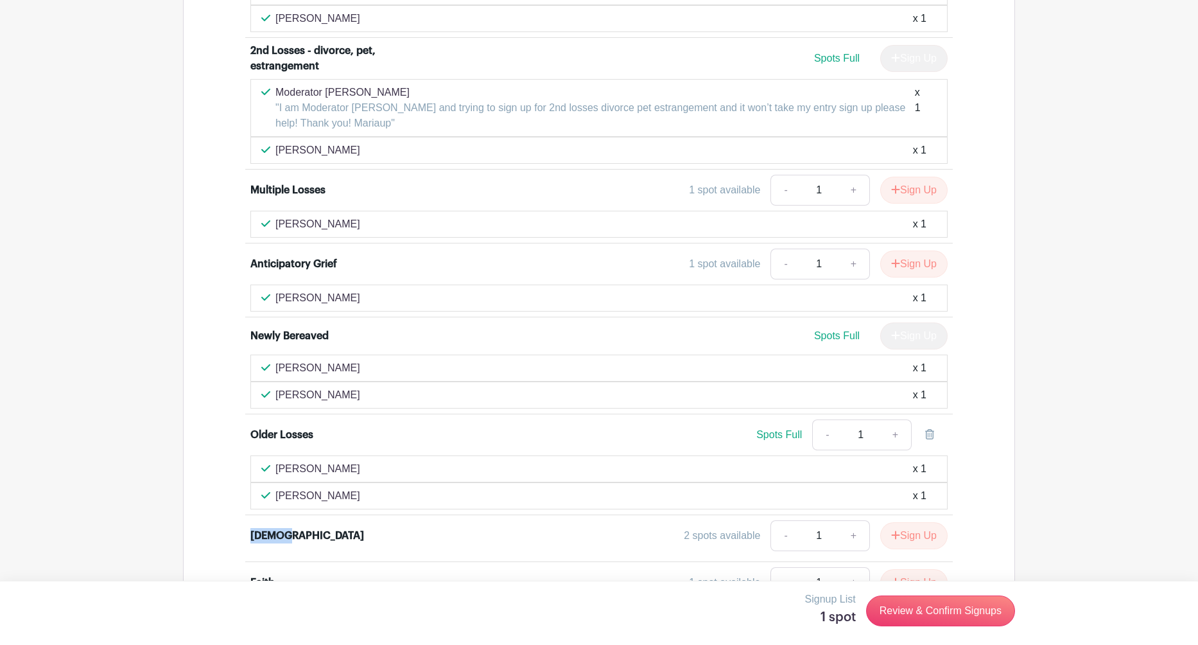
drag, startPoint x: 313, startPoint y: 510, endPoint x: 238, endPoint y: 507, distance: 75.2
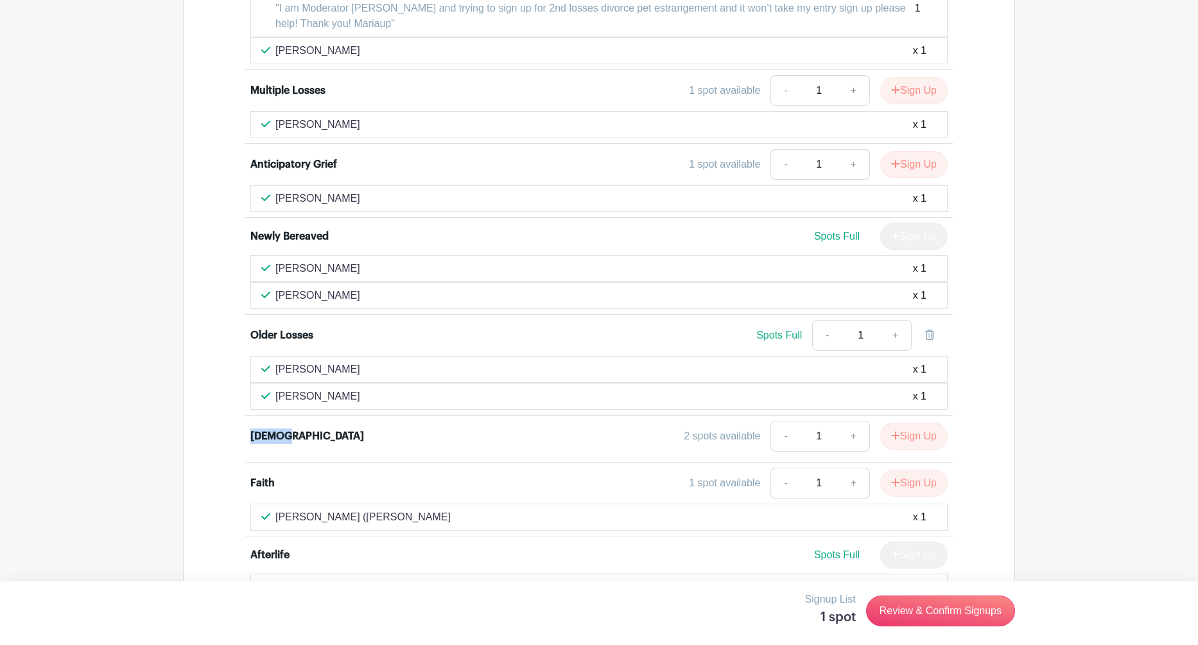
scroll to position [2410, 0]
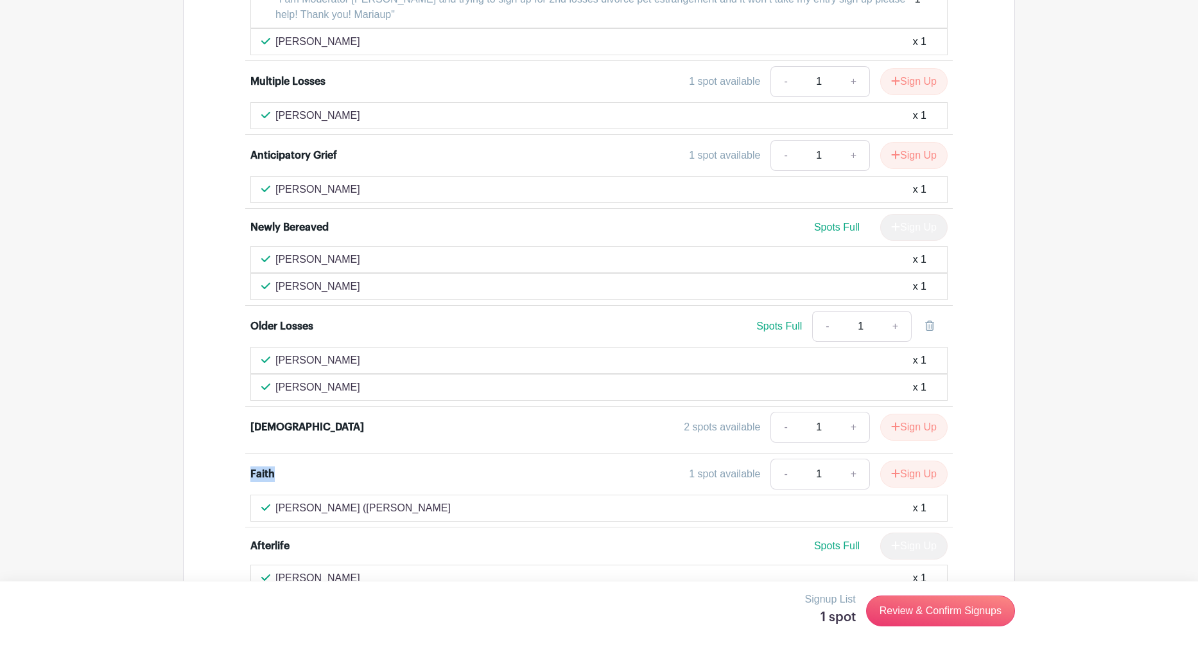
drag, startPoint x: 284, startPoint y: 452, endPoint x: 234, endPoint y: 453, distance: 50.1
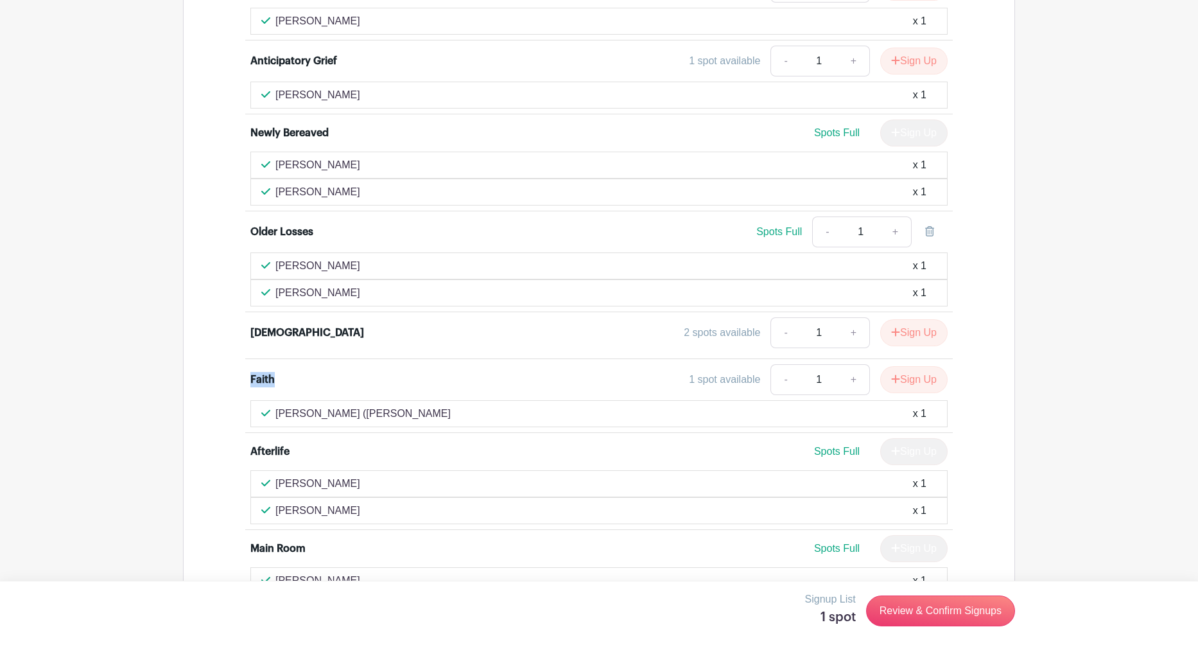
scroll to position [2516, 0]
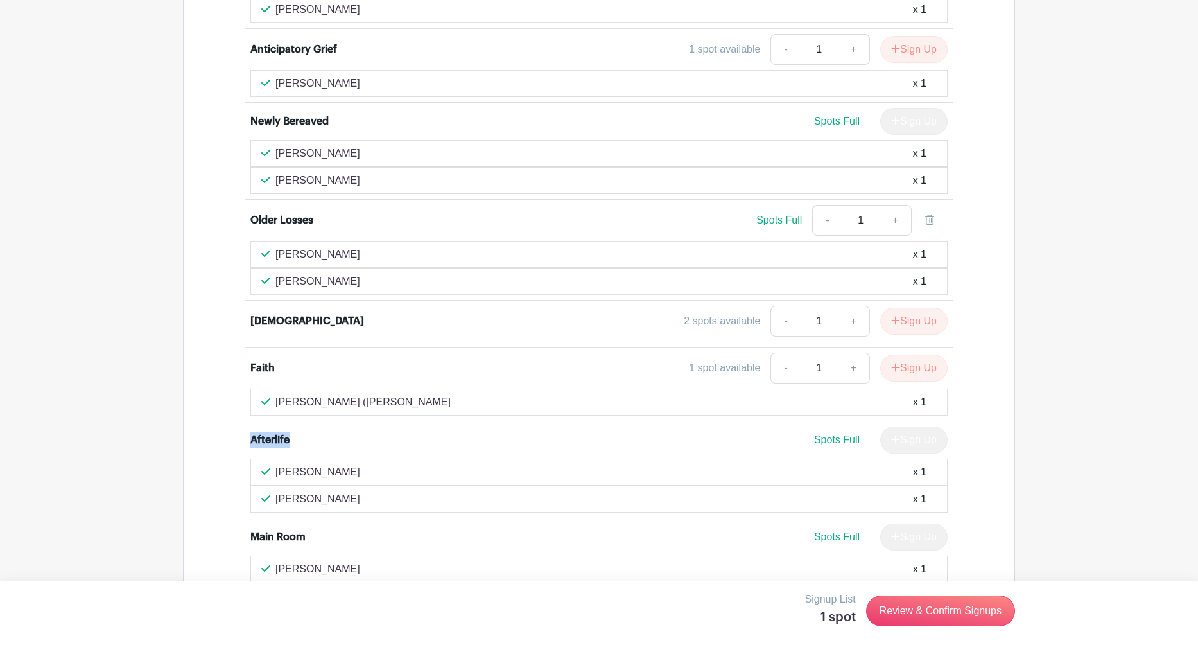
drag, startPoint x: 310, startPoint y: 417, endPoint x: 231, endPoint y: 422, distance: 78.5
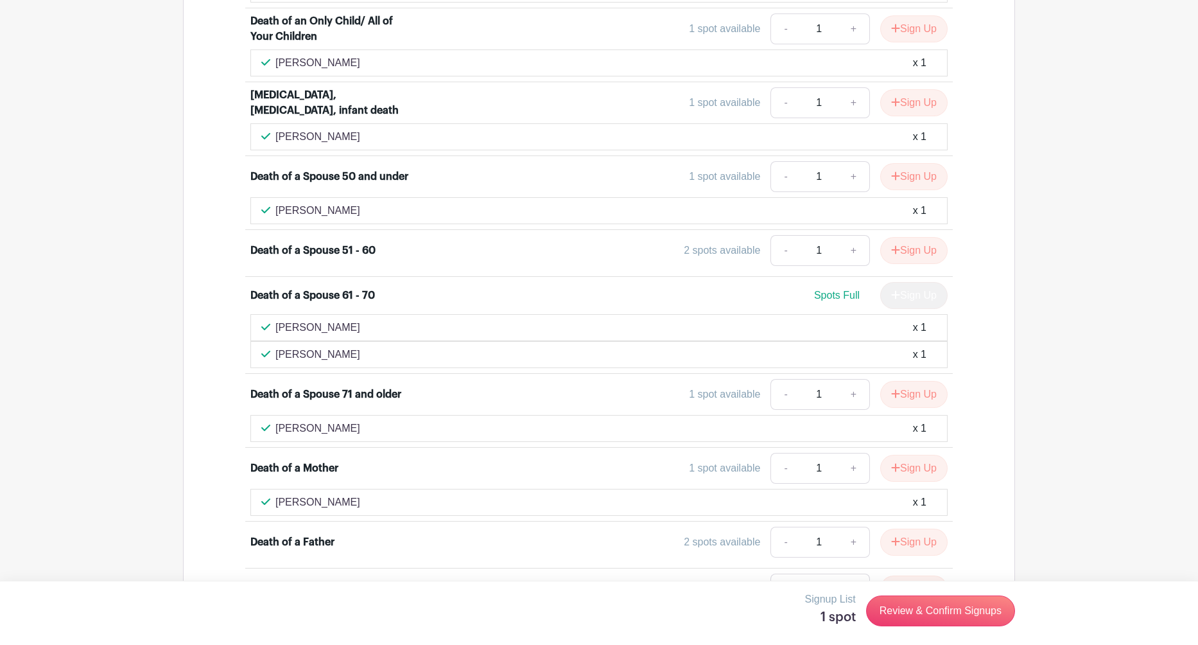
scroll to position [1376, 0]
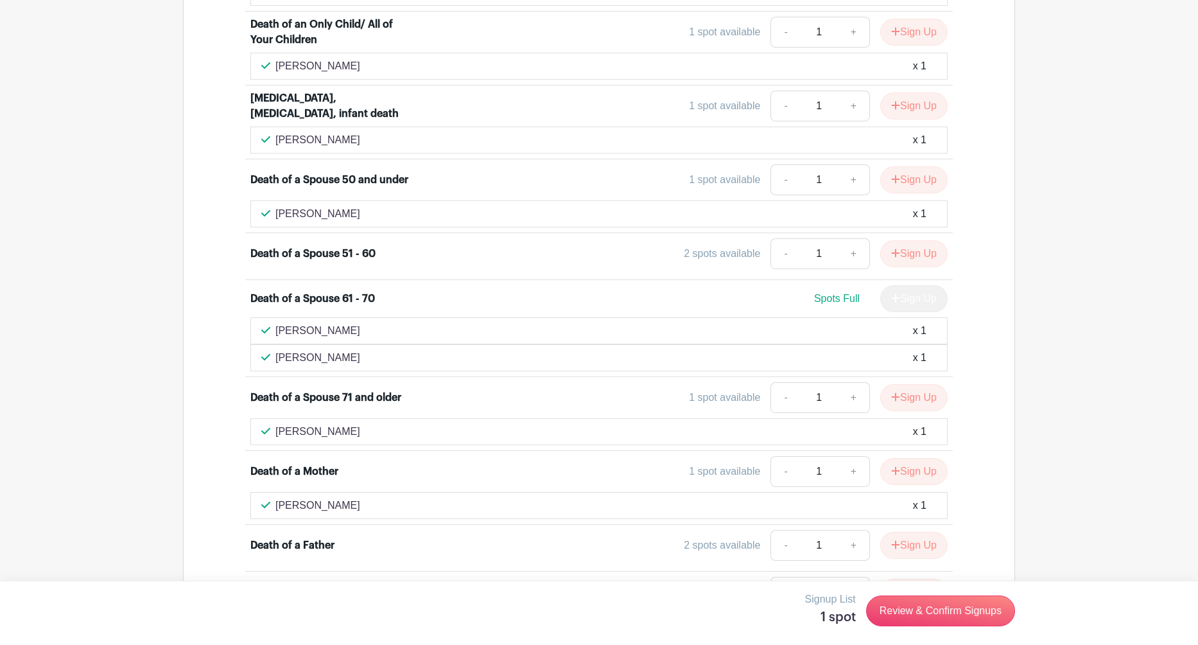
drag, startPoint x: 358, startPoint y: 409, endPoint x: 217, endPoint y: 404, distance: 140.7
drag, startPoint x: 347, startPoint y: 331, endPoint x: 272, endPoint y: 327, distance: 75.9
click at [272, 344] on div "[PERSON_NAME] x 1" at bounding box center [598, 357] width 697 height 27
drag, startPoint x: 344, startPoint y: 309, endPoint x: 252, endPoint y: 309, distance: 91.2
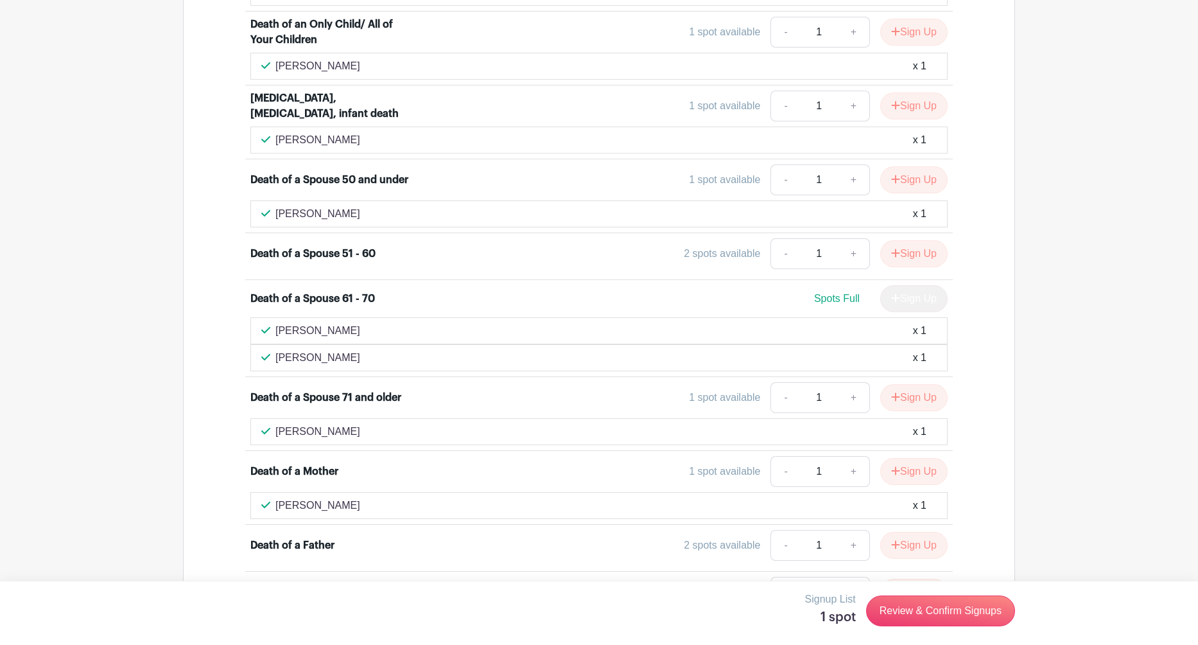
click at [252, 317] on div "[PERSON_NAME] x 1" at bounding box center [598, 330] width 697 height 27
drag, startPoint x: 335, startPoint y: 192, endPoint x: 273, endPoint y: 192, distance: 62.3
click at [273, 206] on div "[PERSON_NAME] x 1" at bounding box center [599, 213] width 676 height 15
